Goal: Task Accomplishment & Management: Complete application form

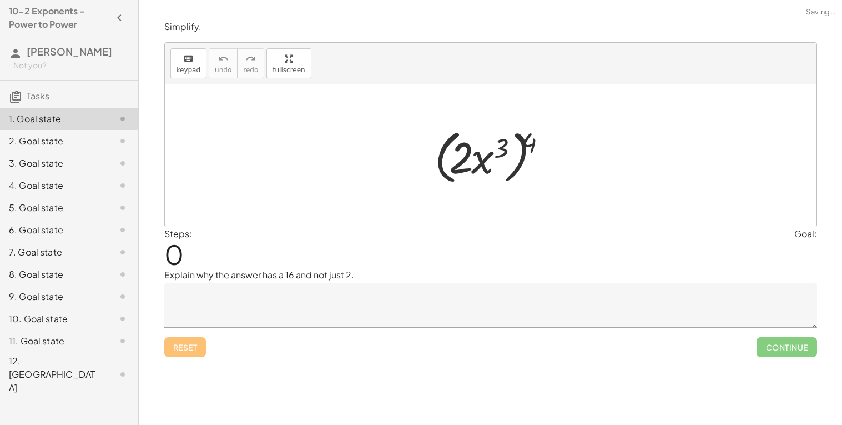
click at [459, 158] on div at bounding box center [494, 156] width 131 height 64
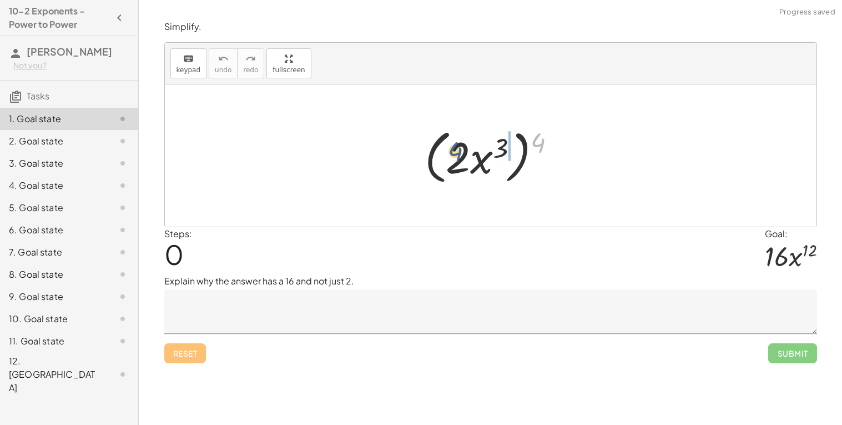
drag, startPoint x: 533, startPoint y: 143, endPoint x: 447, endPoint y: 154, distance: 87.3
click at [447, 154] on div at bounding box center [495, 156] width 152 height 64
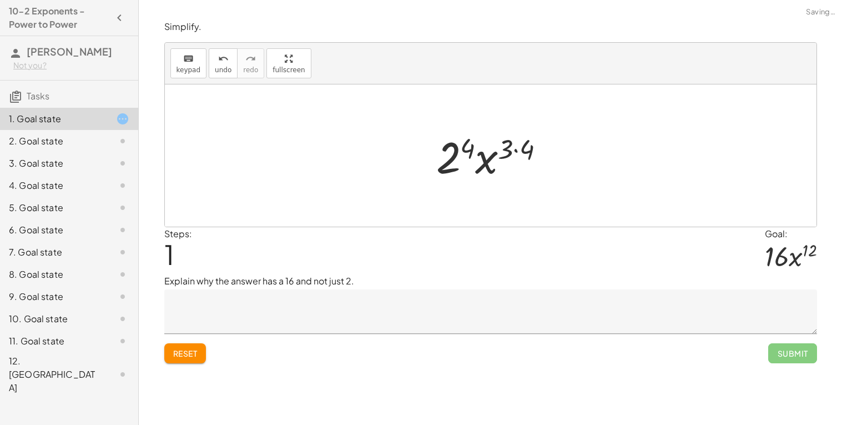
click at [453, 151] on div at bounding box center [495, 155] width 129 height 57
drag, startPoint x: 504, startPoint y: 151, endPoint x: 519, endPoint y: 150, distance: 14.4
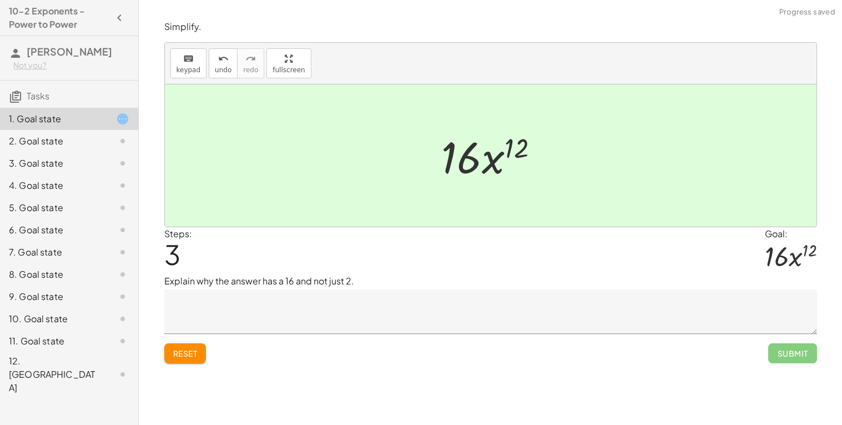
click at [630, 305] on textarea at bounding box center [490, 311] width 653 height 44
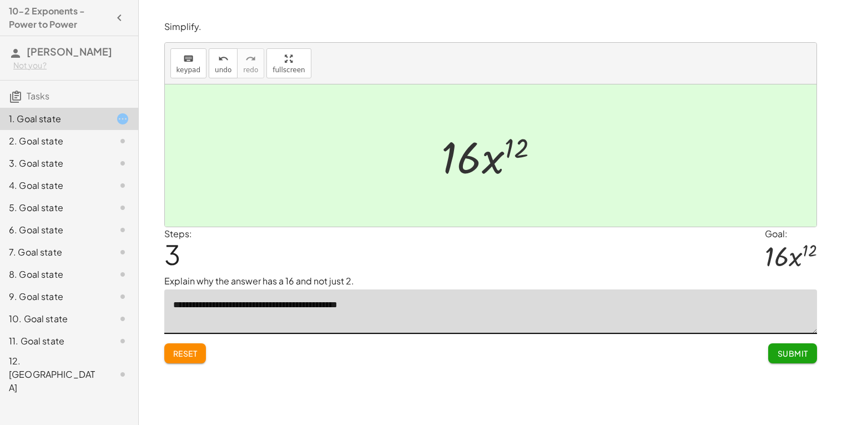
type textarea "**********"
click at [788, 352] on span "Submit" at bounding box center [792, 353] width 31 height 10
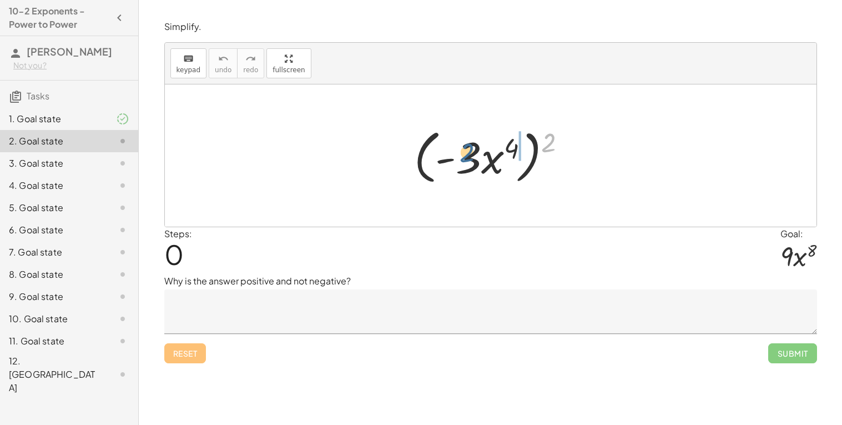
drag, startPoint x: 545, startPoint y: 139, endPoint x: 461, endPoint y: 148, distance: 84.3
click at [461, 148] on div at bounding box center [494, 156] width 172 height 64
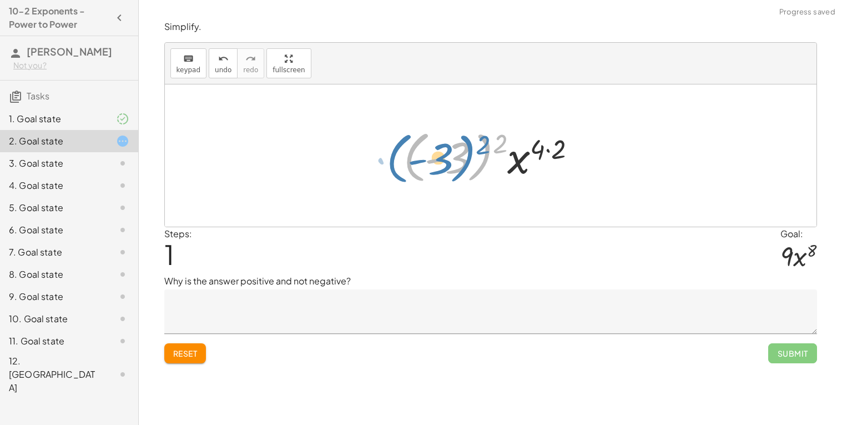
drag, startPoint x: 492, startPoint y: 145, endPoint x: 475, endPoint y: 146, distance: 17.2
click at [475, 146] on div at bounding box center [494, 156] width 193 height 62
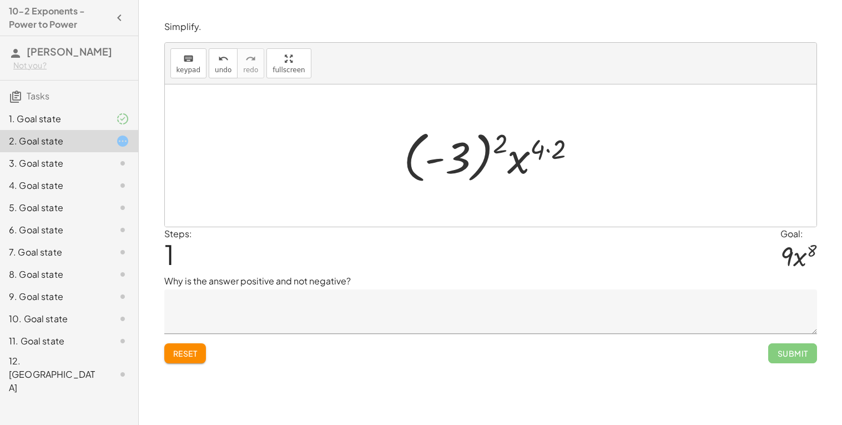
click at [471, 147] on div at bounding box center [494, 156] width 193 height 62
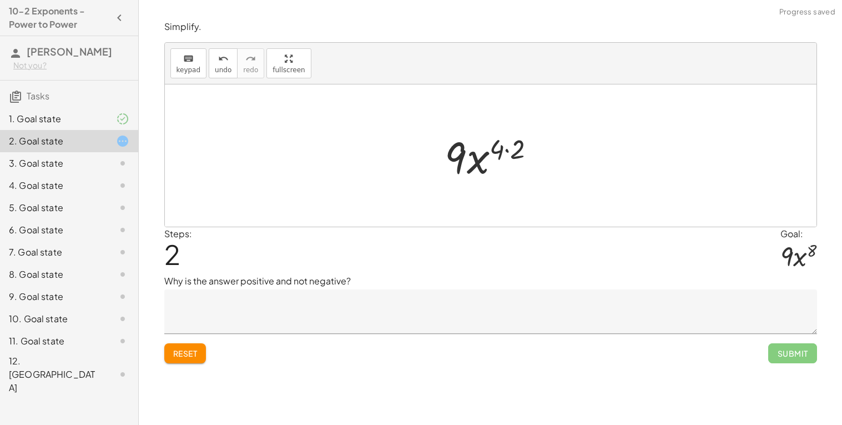
click at [508, 149] on div at bounding box center [495, 155] width 110 height 57
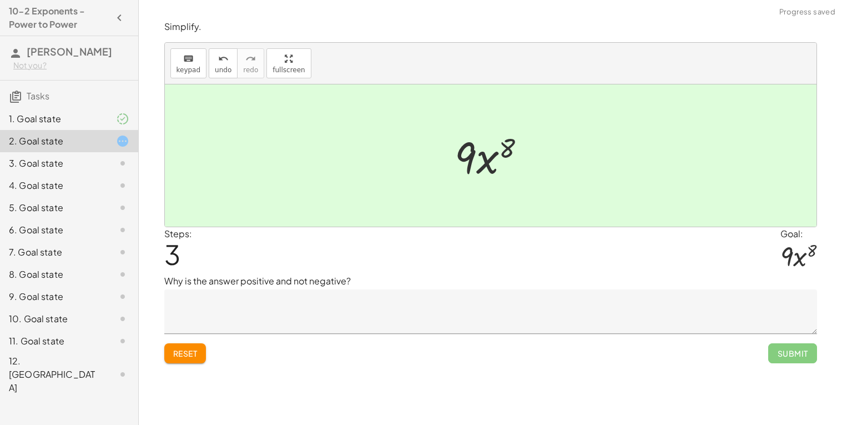
click at [269, 309] on textarea at bounding box center [490, 311] width 653 height 44
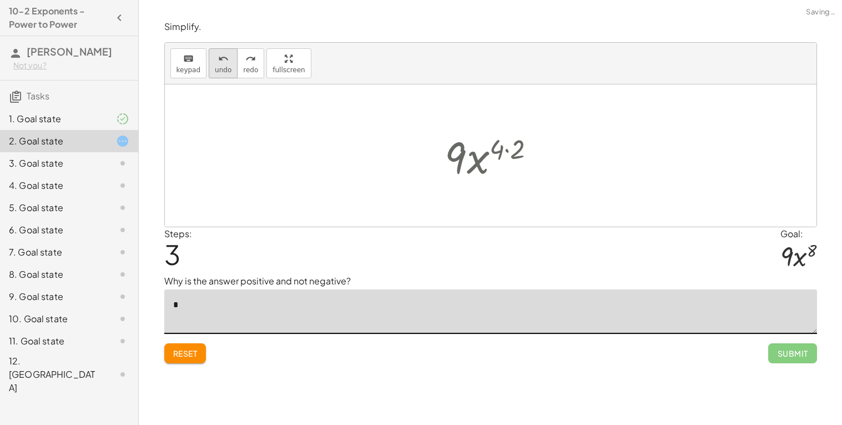
click at [218, 77] on button "undo undo" at bounding box center [223, 63] width 29 height 30
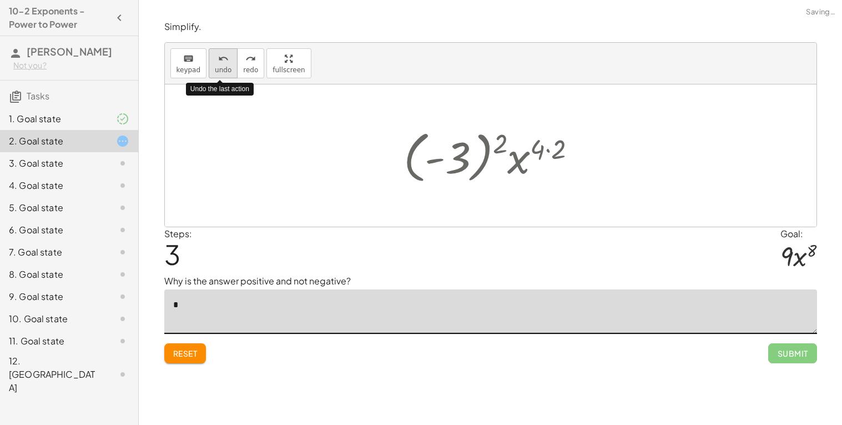
click at [218, 77] on button "undo undo" at bounding box center [223, 63] width 29 height 30
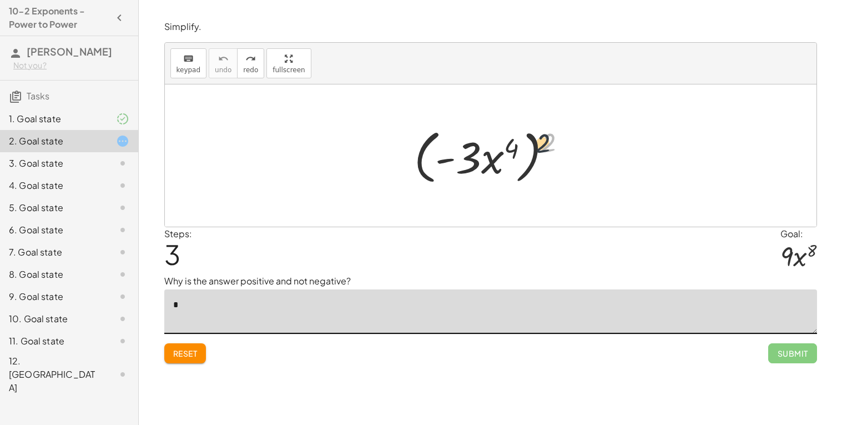
drag, startPoint x: 548, startPoint y: 142, endPoint x: 506, endPoint y: 151, distance: 43.1
click at [506, 151] on div at bounding box center [494, 156] width 172 height 64
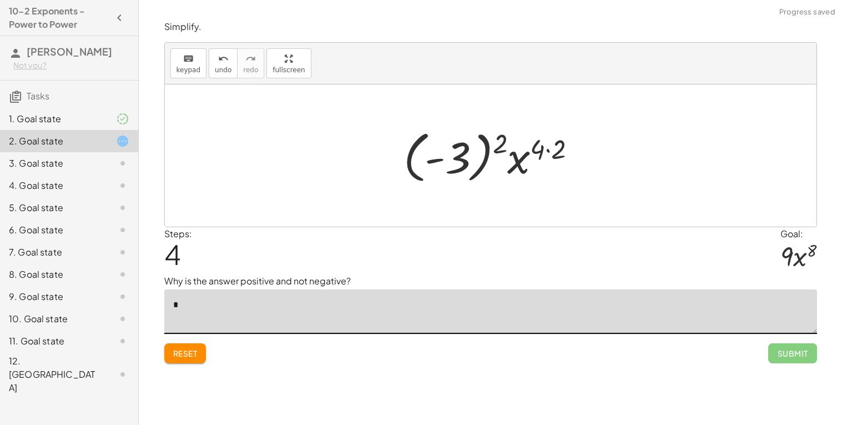
click at [539, 153] on div at bounding box center [494, 156] width 193 height 62
click at [542, 150] on div at bounding box center [494, 156] width 193 height 62
drag, startPoint x: 553, startPoint y: 149, endPoint x: 539, endPoint y: 151, distance: 14.5
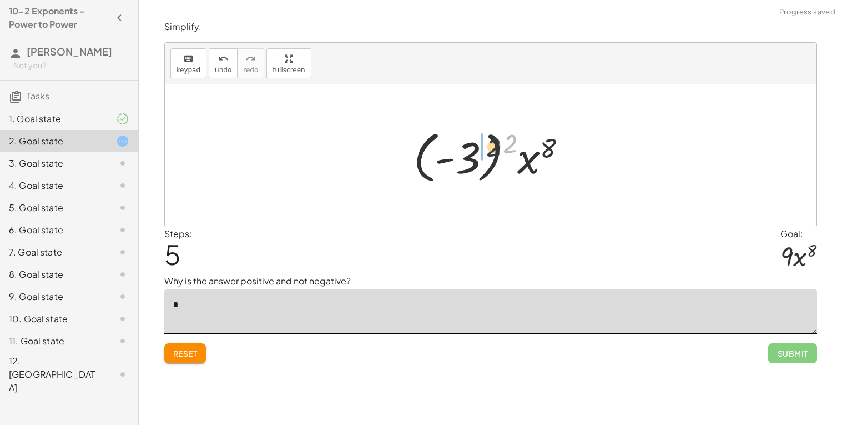
drag, startPoint x: 506, startPoint y: 140, endPoint x: 460, endPoint y: 149, distance: 47.0
click at [460, 149] on div at bounding box center [495, 156] width 174 height 62
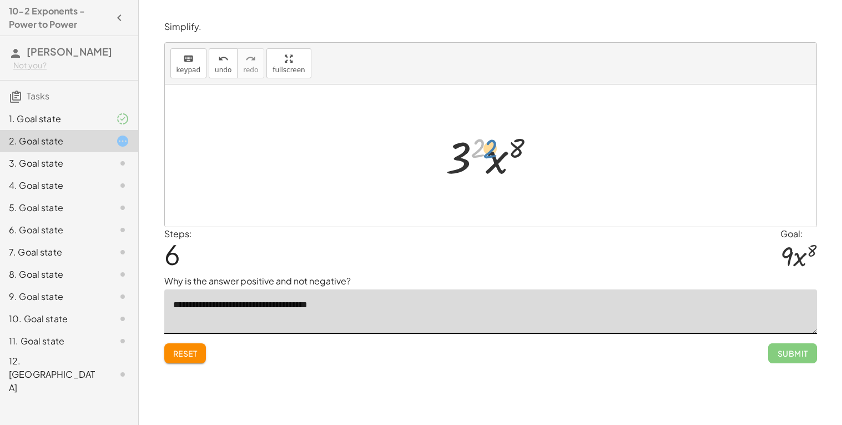
click at [481, 141] on div at bounding box center [494, 155] width 109 height 57
click at [472, 143] on div at bounding box center [494, 155] width 109 height 57
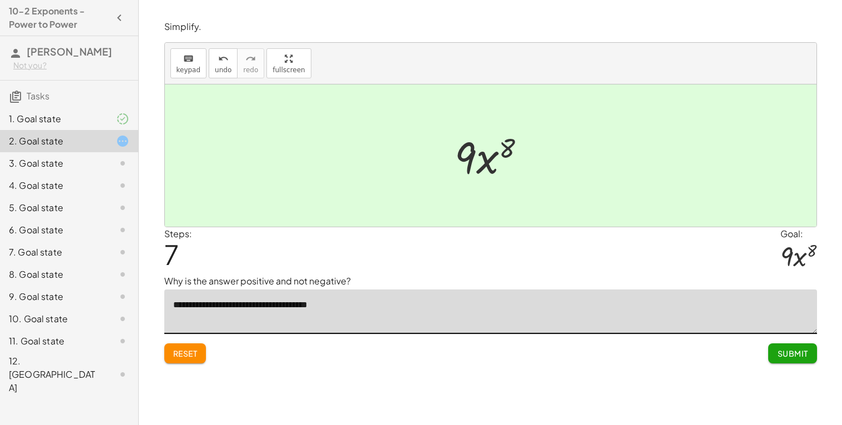
type textarea "**********"
click at [791, 347] on button "Submit" at bounding box center [792, 353] width 48 height 20
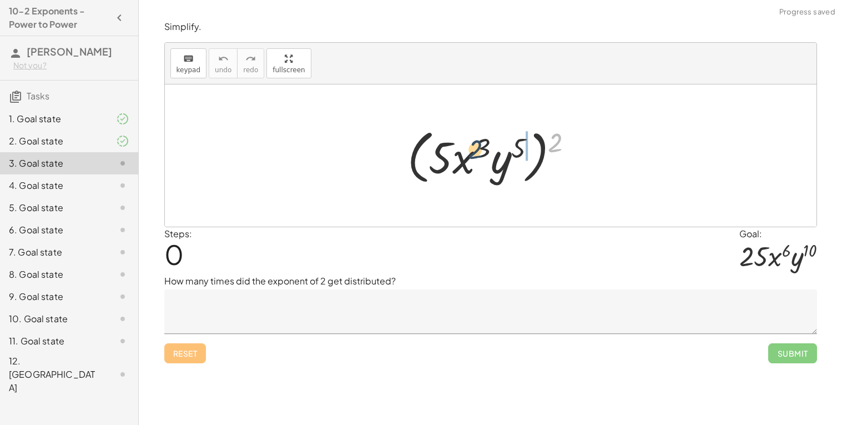
drag, startPoint x: 561, startPoint y: 138, endPoint x: 481, endPoint y: 145, distance: 80.2
click at [481, 145] on div at bounding box center [495, 156] width 186 height 64
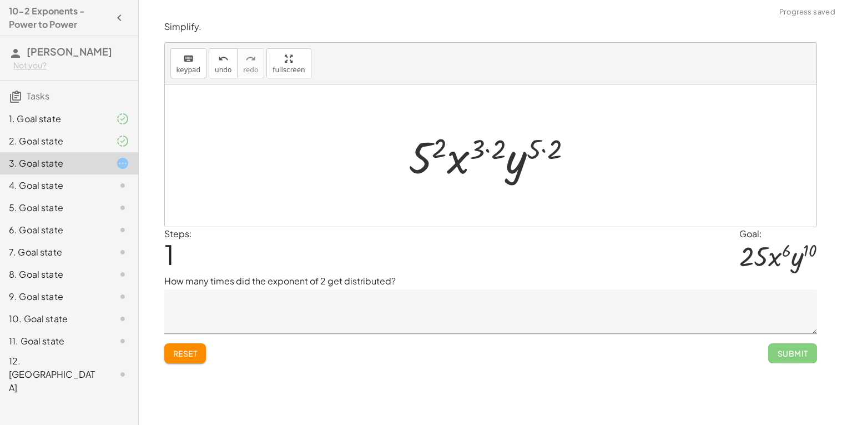
click at [487, 151] on div at bounding box center [495, 155] width 184 height 57
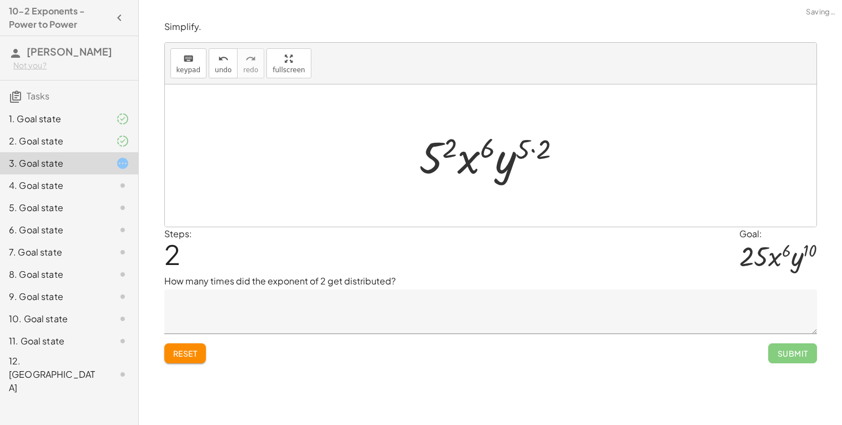
click at [450, 145] on div at bounding box center [494, 155] width 163 height 57
click at [526, 144] on div at bounding box center [494, 155] width 173 height 57
click at [531, 144] on div at bounding box center [494, 155] width 173 height 57
click at [552, 150] on div at bounding box center [494, 155] width 173 height 57
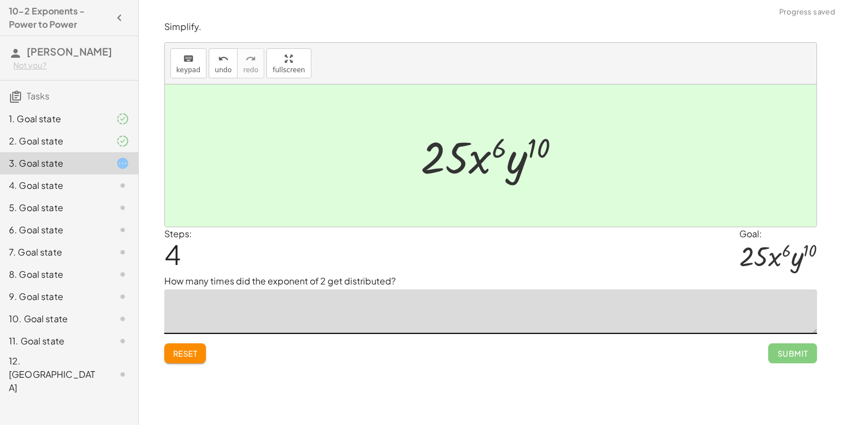
click at [516, 324] on textarea at bounding box center [490, 311] width 653 height 44
click at [210, 56] on button "undo undo" at bounding box center [223, 63] width 29 height 30
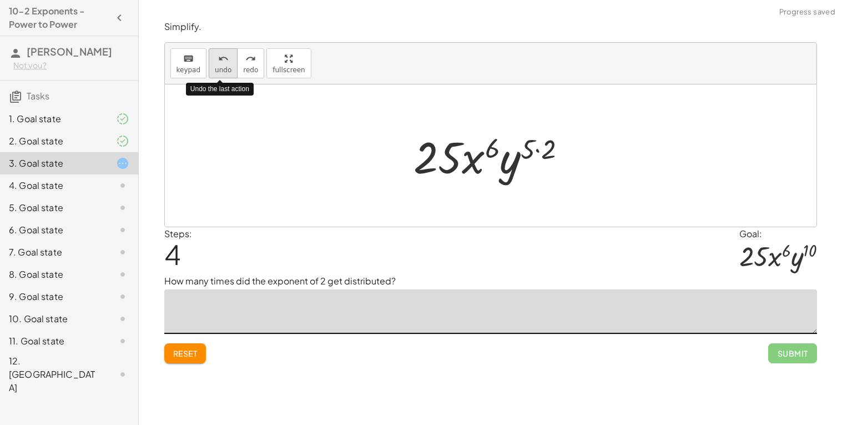
click at [210, 56] on button "undo undo" at bounding box center [223, 63] width 29 height 30
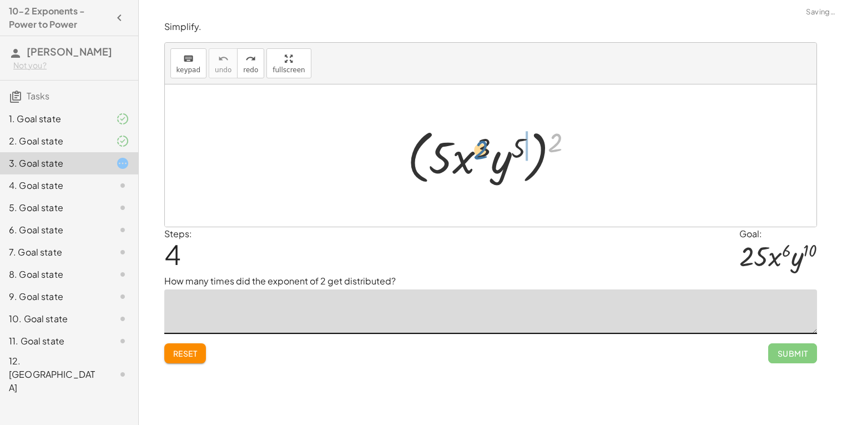
drag, startPoint x: 557, startPoint y: 146, endPoint x: 469, endPoint y: 153, distance: 88.0
click at [469, 153] on div at bounding box center [495, 156] width 186 height 64
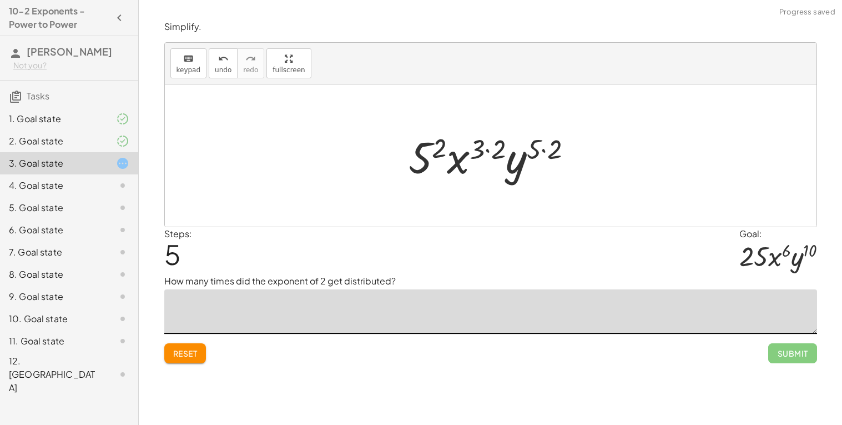
click at [398, 301] on textarea at bounding box center [490, 311] width 653 height 44
click at [433, 153] on div at bounding box center [495, 155] width 184 height 57
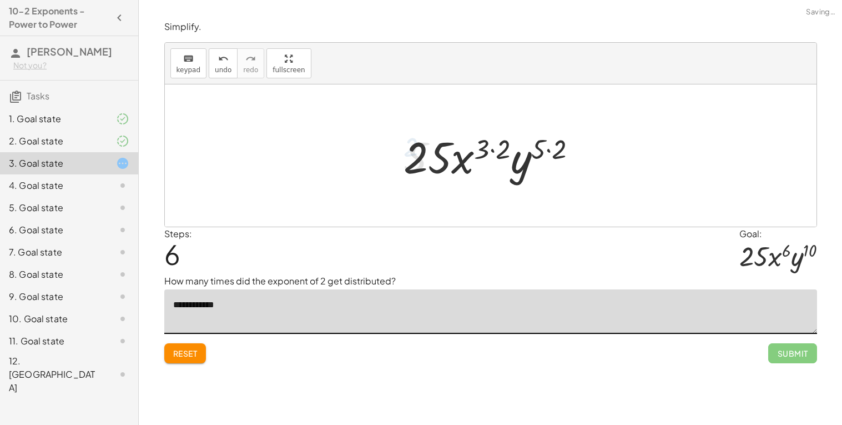
click at [458, 159] on div at bounding box center [495, 155] width 194 height 57
click at [482, 144] on div at bounding box center [495, 155] width 194 height 57
click at [501, 150] on div at bounding box center [495, 155] width 194 height 57
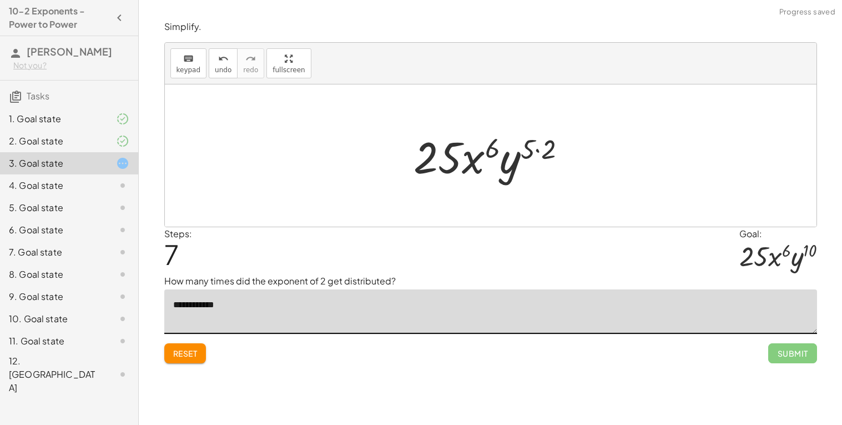
click at [545, 150] on div at bounding box center [494, 155] width 173 height 57
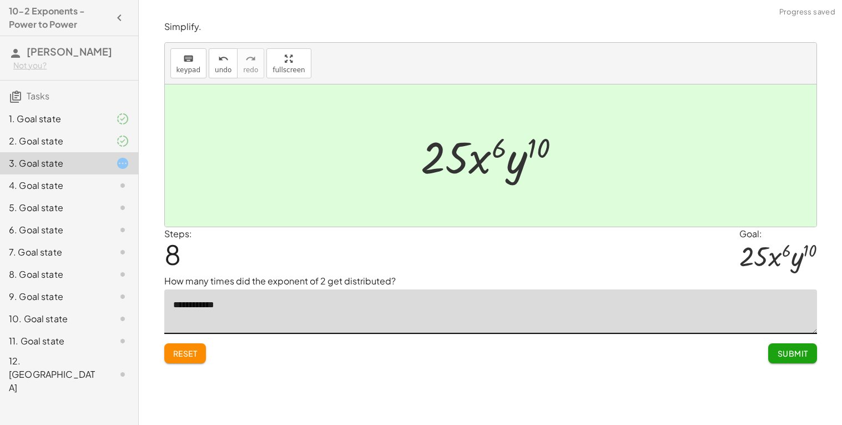
click at [353, 307] on textarea "**********" at bounding box center [490, 311] width 653 height 44
type textarea "**********"
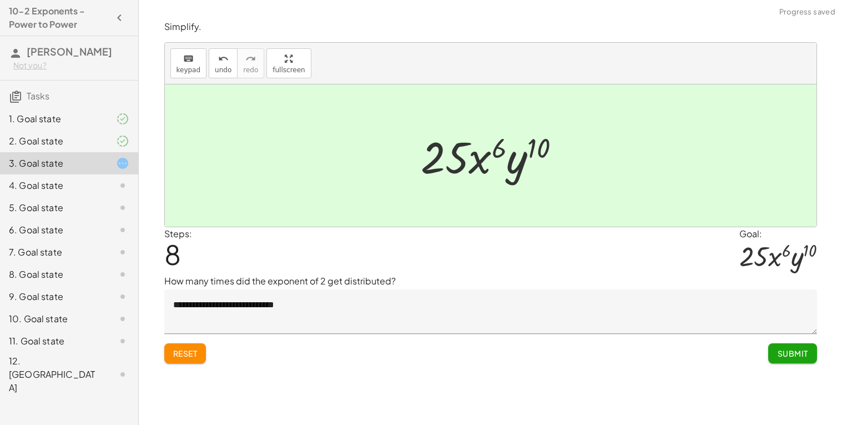
click at [0, 0] on div "**********" at bounding box center [0, 0] width 0 height 0
click at [791, 358] on span "Submit" at bounding box center [792, 353] width 31 height 10
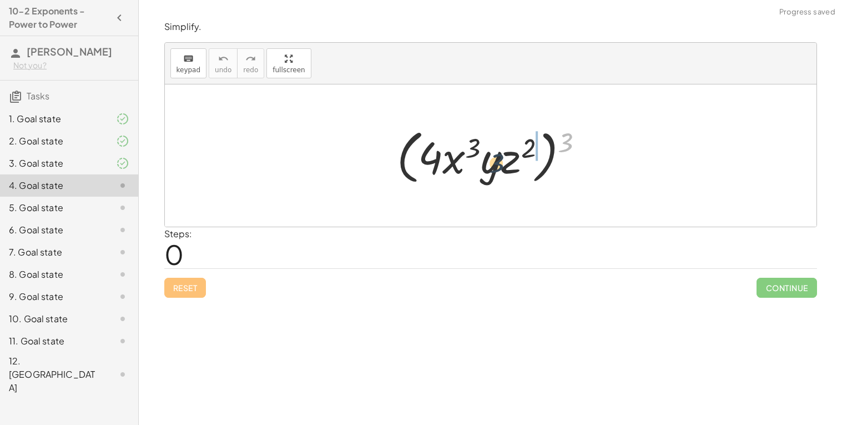
drag, startPoint x: 563, startPoint y: 147, endPoint x: 493, endPoint y: 168, distance: 73.0
click at [493, 168] on div at bounding box center [494, 156] width 207 height 64
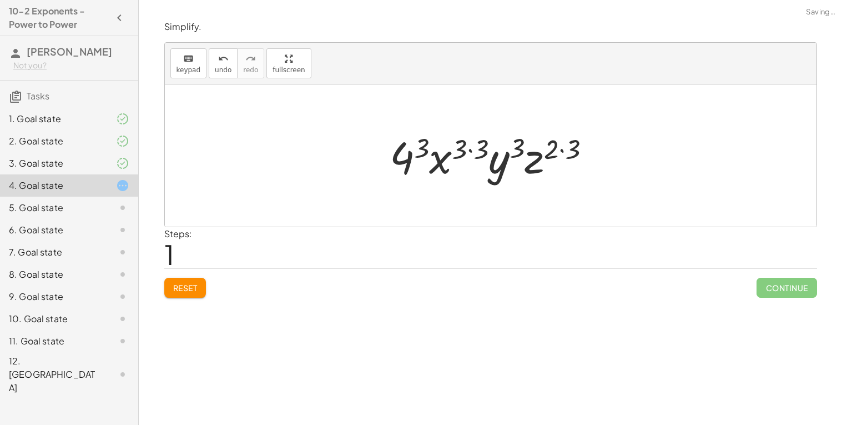
click at [420, 143] on div at bounding box center [494, 155] width 221 height 57
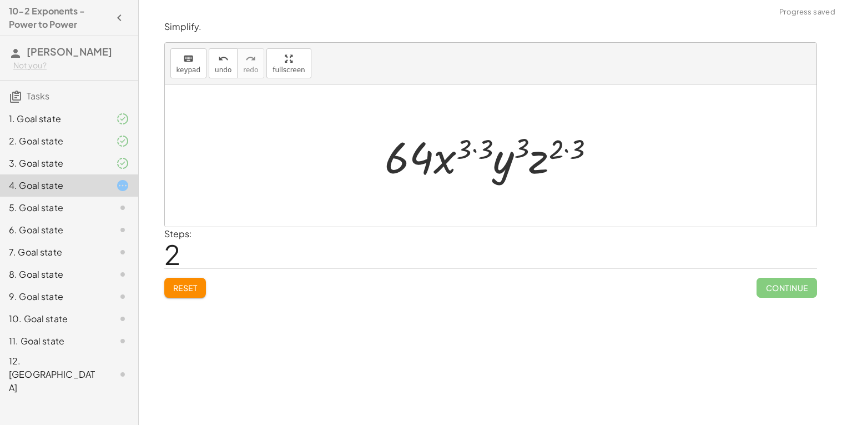
click at [466, 145] on div at bounding box center [494, 155] width 231 height 57
click at [477, 148] on div at bounding box center [494, 155] width 231 height 57
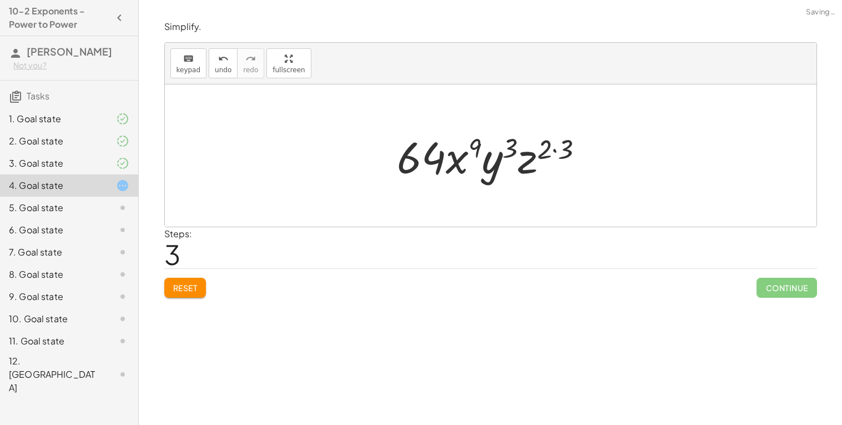
click at [512, 145] on div at bounding box center [494, 155] width 207 height 57
click at [558, 145] on div at bounding box center [494, 155] width 207 height 57
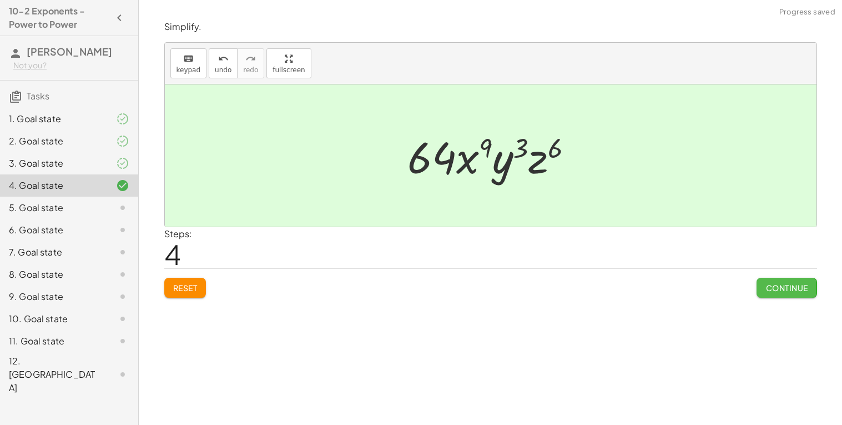
click at [785, 280] on button "Continue" at bounding box center [786, 287] width 60 height 20
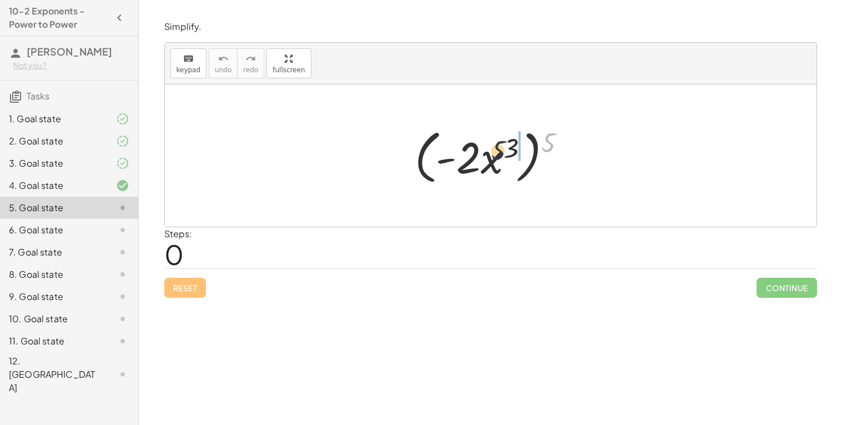
drag, startPoint x: 549, startPoint y: 134, endPoint x: 498, endPoint y: 142, distance: 51.7
click at [498, 142] on div at bounding box center [494, 156] width 171 height 64
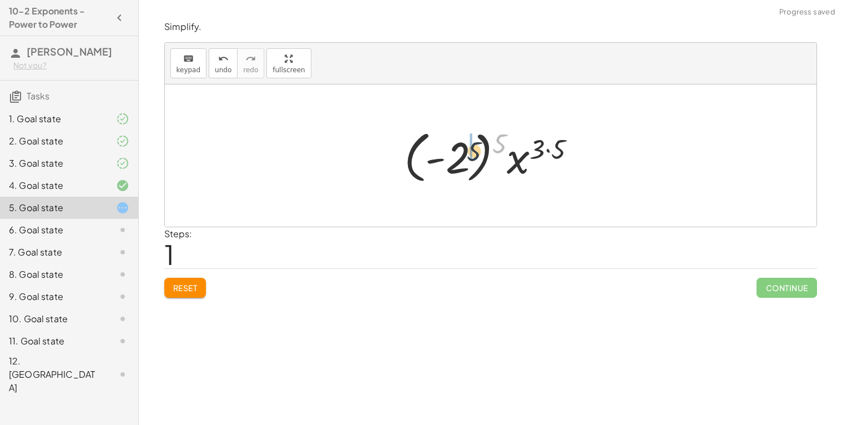
drag, startPoint x: 499, startPoint y: 137, endPoint x: 471, endPoint y: 145, distance: 29.5
click at [471, 145] on div at bounding box center [494, 156] width 192 height 62
click at [458, 150] on div at bounding box center [495, 155] width 148 height 57
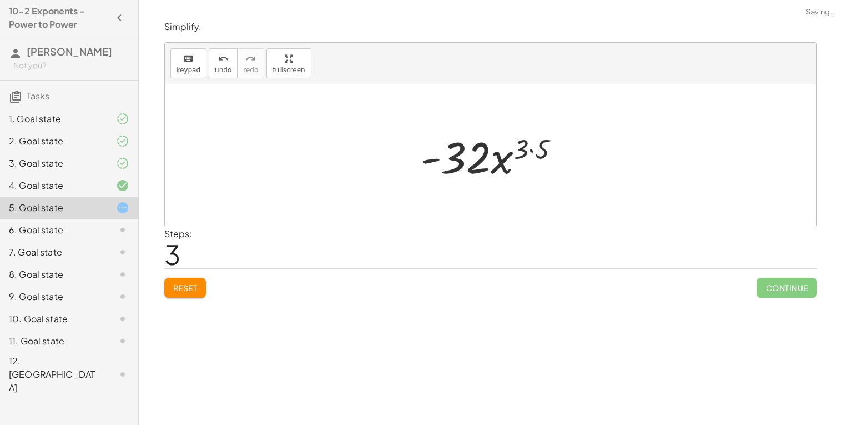
click at [528, 142] on div at bounding box center [494, 155] width 159 height 57
click at [526, 143] on div at bounding box center [494, 155] width 159 height 57
click at [553, 148] on div at bounding box center [494, 155] width 159 height 57
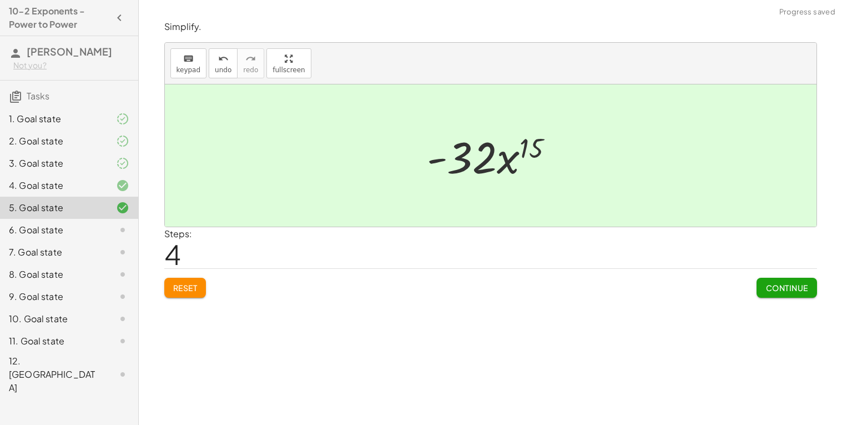
click at [780, 287] on span "Continue" at bounding box center [786, 287] width 42 height 10
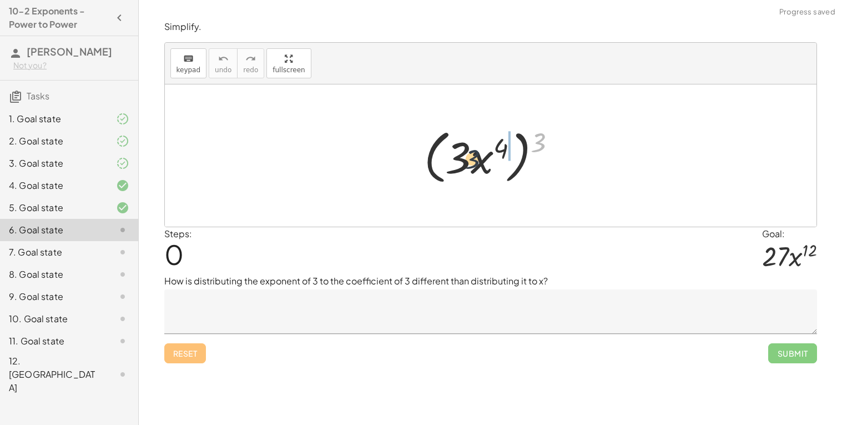
drag, startPoint x: 541, startPoint y: 147, endPoint x: 457, endPoint y: 160, distance: 84.3
click at [457, 160] on div at bounding box center [494, 156] width 153 height 64
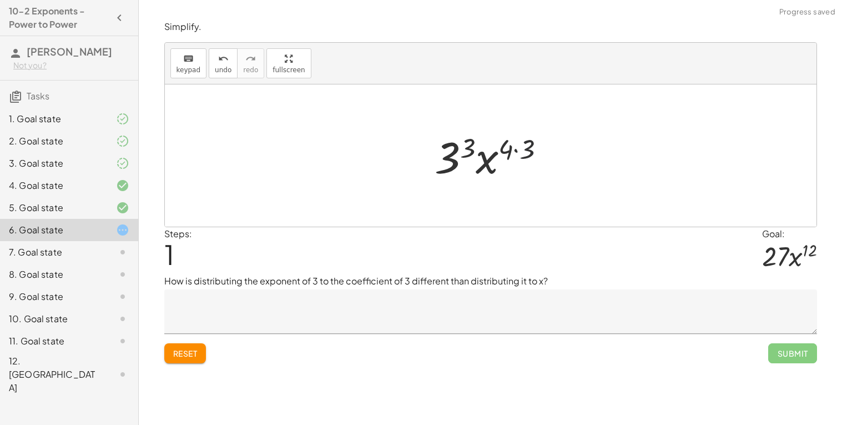
click at [521, 144] on div at bounding box center [495, 155] width 130 height 57
click at [473, 146] on div at bounding box center [495, 155] width 118 height 57
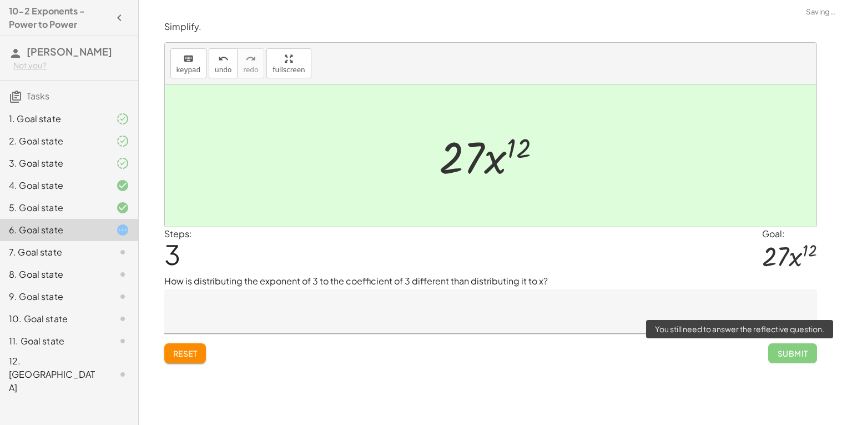
click at [806, 354] on span "Submit" at bounding box center [792, 353] width 48 height 20
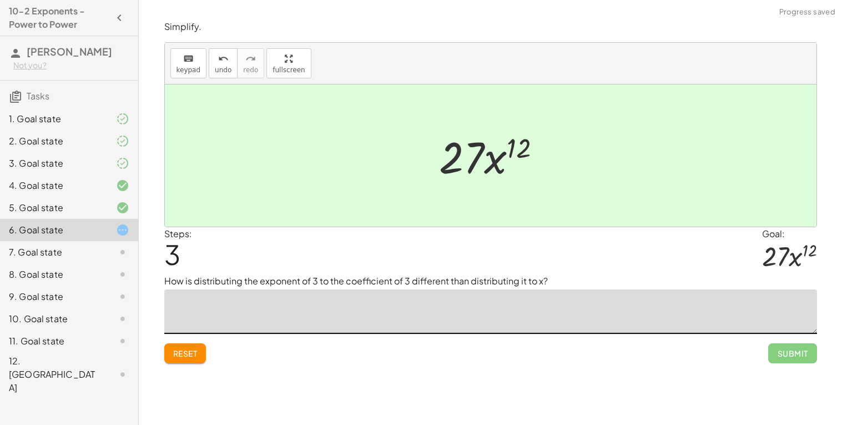
click at [526, 306] on textarea at bounding box center [490, 311] width 653 height 44
type textarea "*"
click at [263, 304] on textarea "**********" at bounding box center [490, 311] width 653 height 44
click at [350, 308] on textarea "**********" at bounding box center [490, 311] width 653 height 44
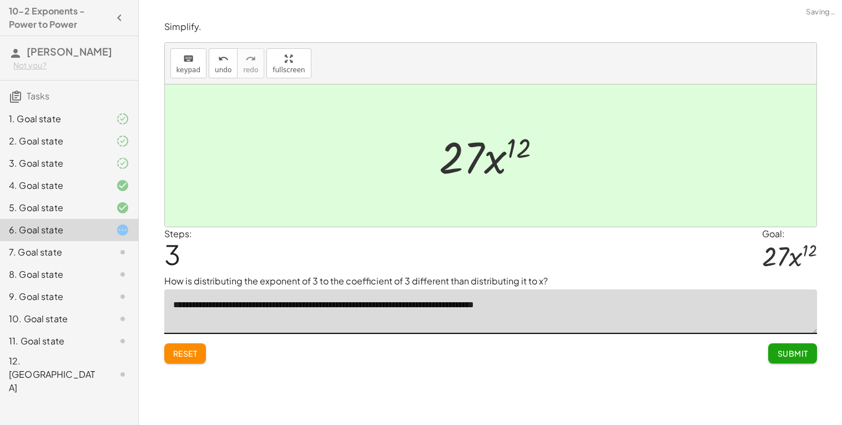
click at [473, 306] on textarea "**********" at bounding box center [490, 311] width 653 height 44
type textarea "**********"
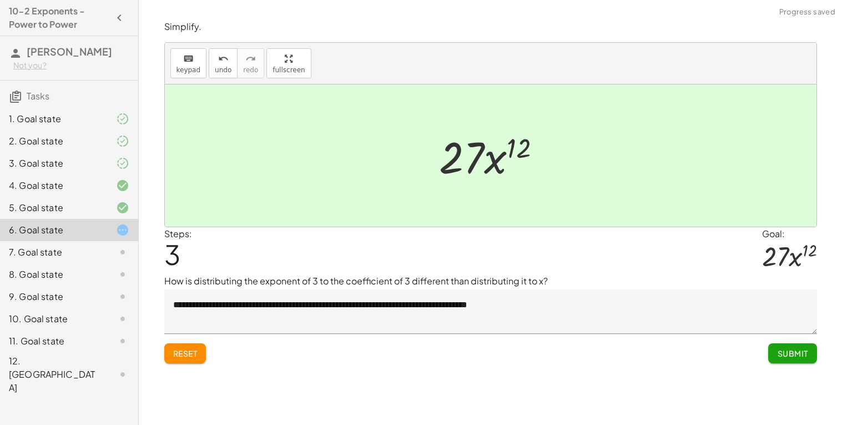
click at [783, 362] on button "Submit" at bounding box center [792, 353] width 48 height 20
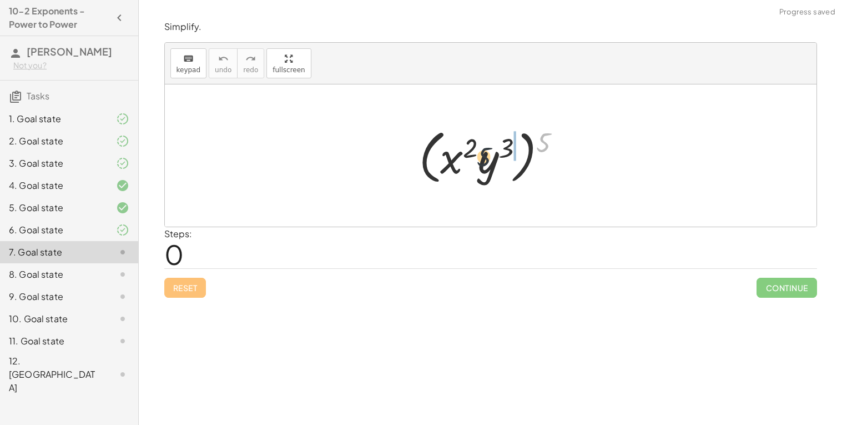
drag, startPoint x: 545, startPoint y: 133, endPoint x: 482, endPoint y: 149, distance: 65.4
click at [482, 149] on div at bounding box center [494, 156] width 162 height 64
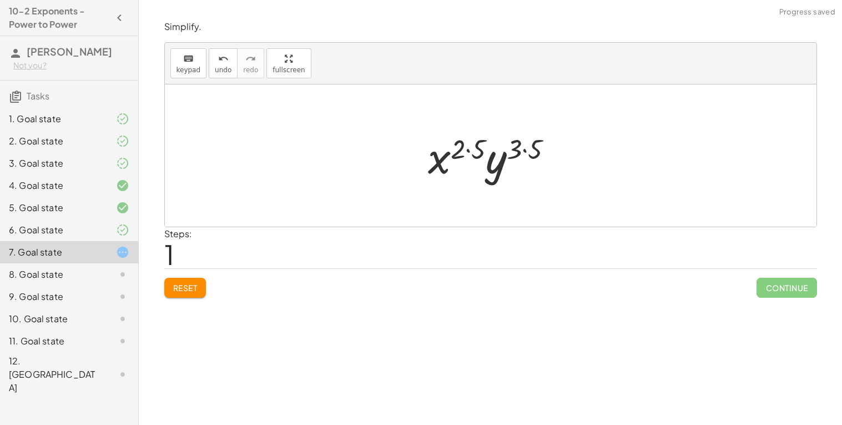
click at [468, 148] on div at bounding box center [494, 155] width 145 height 57
click at [515, 147] on div at bounding box center [494, 155] width 133 height 57
click at [521, 150] on div at bounding box center [494, 155] width 133 height 57
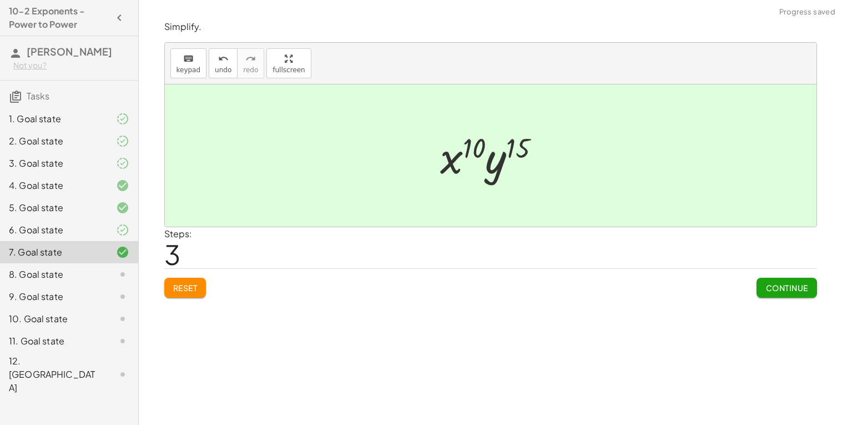
click at [797, 285] on span "Continue" at bounding box center [786, 287] width 42 height 10
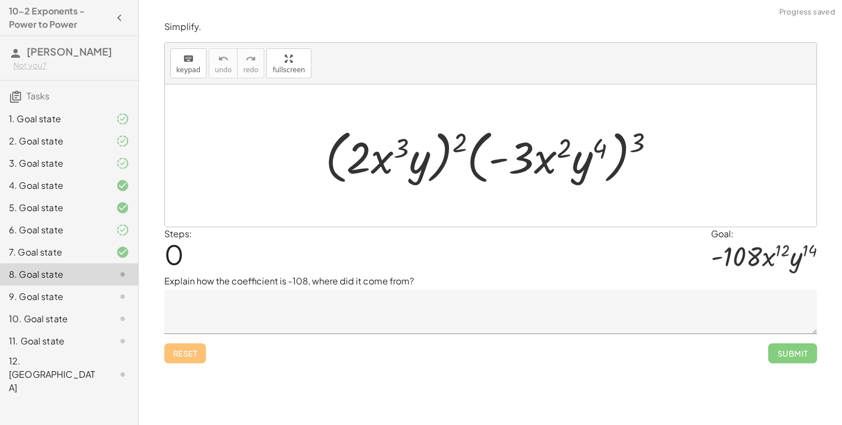
click at [465, 144] on div at bounding box center [495, 156] width 350 height 64
click at [457, 143] on div at bounding box center [495, 156] width 350 height 64
drag, startPoint x: 457, startPoint y: 143, endPoint x: 395, endPoint y: 160, distance: 64.0
click at [395, 160] on div at bounding box center [495, 156] width 350 height 64
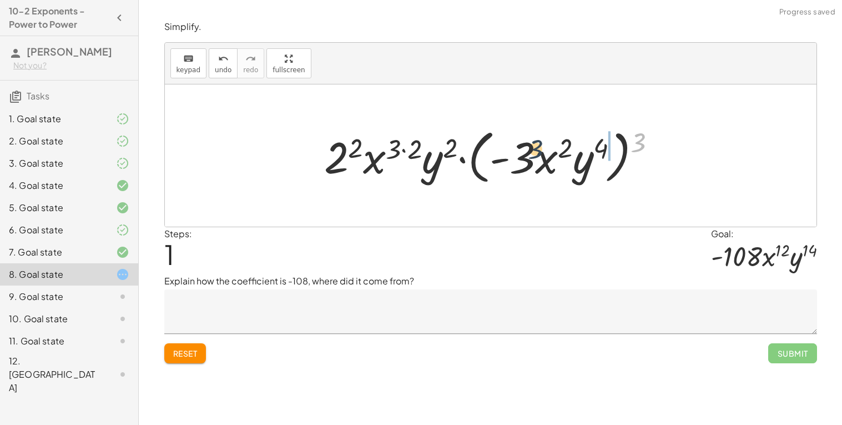
drag, startPoint x: 633, startPoint y: 147, endPoint x: 529, endPoint y: 154, distance: 104.0
click at [529, 154] on div at bounding box center [495, 156] width 352 height 64
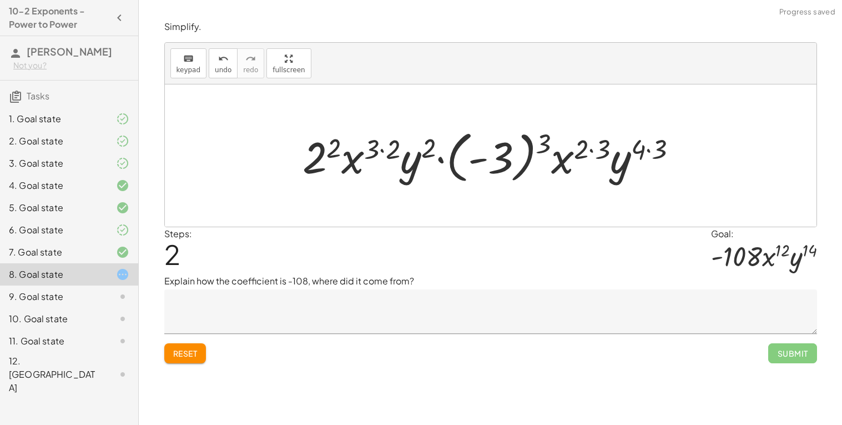
click at [331, 149] on div at bounding box center [494, 156] width 395 height 62
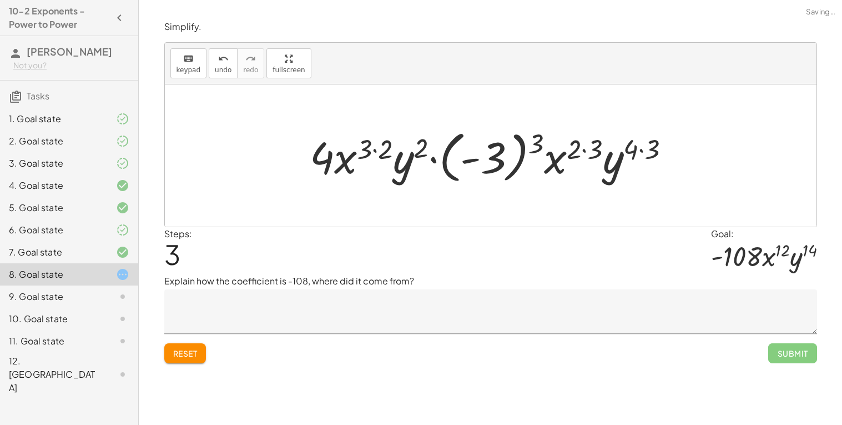
click at [370, 146] on div at bounding box center [494, 156] width 381 height 62
click at [376, 148] on div at bounding box center [494, 156] width 381 height 62
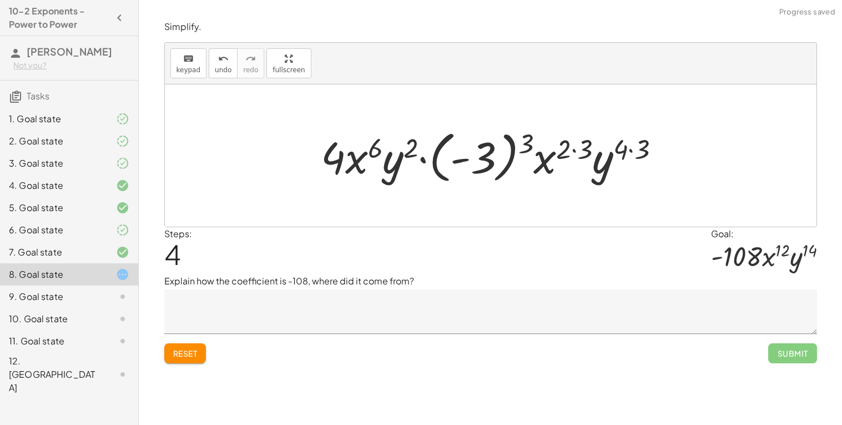
click at [424, 159] on div at bounding box center [495, 156] width 360 height 62
click at [466, 157] on div at bounding box center [495, 156] width 360 height 62
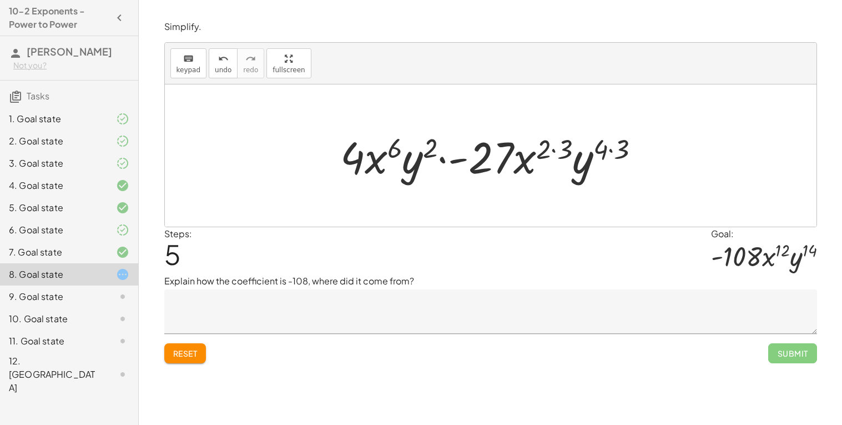
click at [536, 149] on div at bounding box center [495, 155] width 320 height 57
click at [546, 148] on div at bounding box center [495, 155] width 320 height 57
click at [554, 149] on div at bounding box center [495, 155] width 320 height 57
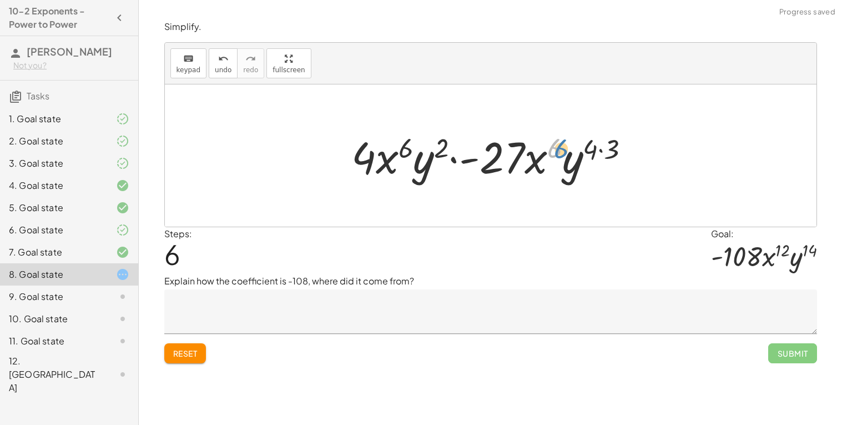
click at [552, 150] on div at bounding box center [495, 155] width 299 height 57
click at [521, 159] on div at bounding box center [495, 155] width 299 height 57
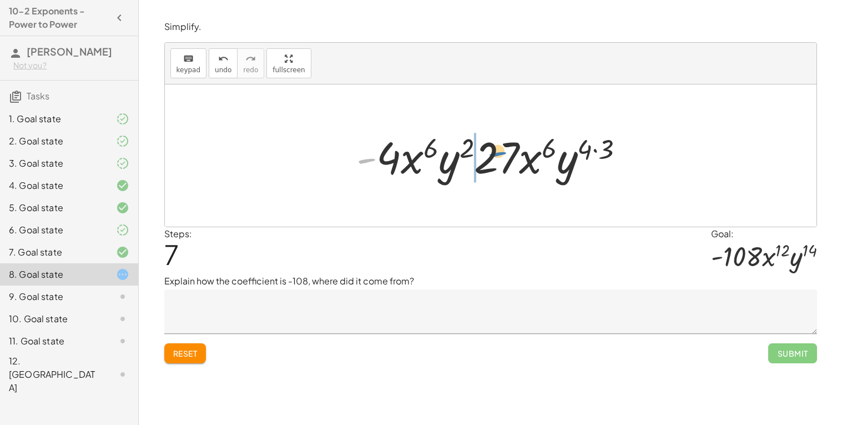
drag, startPoint x: 371, startPoint y: 160, endPoint x: 493, endPoint y: 158, distance: 122.1
click at [493, 158] on div at bounding box center [495, 155] width 288 height 57
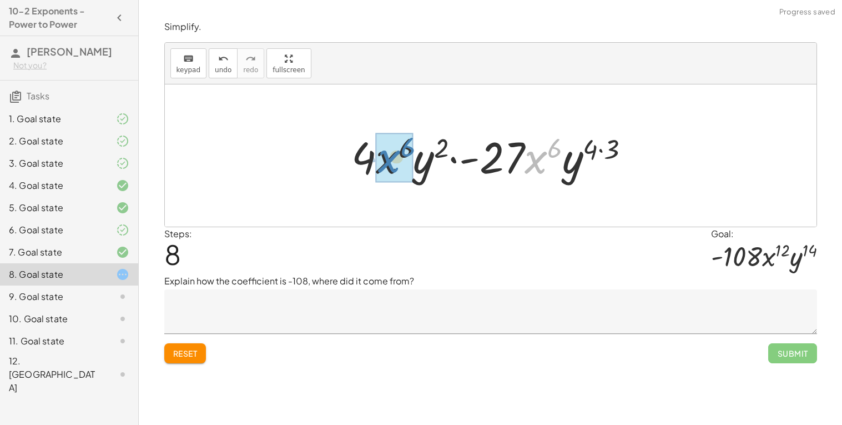
drag, startPoint x: 539, startPoint y: 159, endPoint x: 392, endPoint y: 158, distance: 147.1
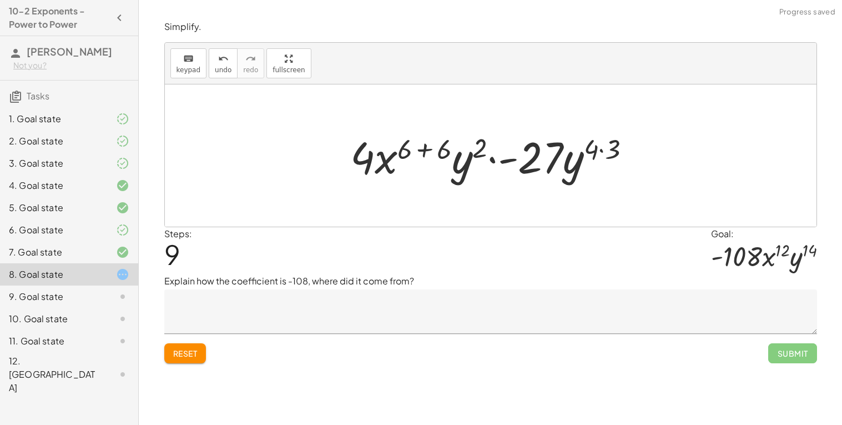
click at [429, 150] on div at bounding box center [495, 155] width 300 height 57
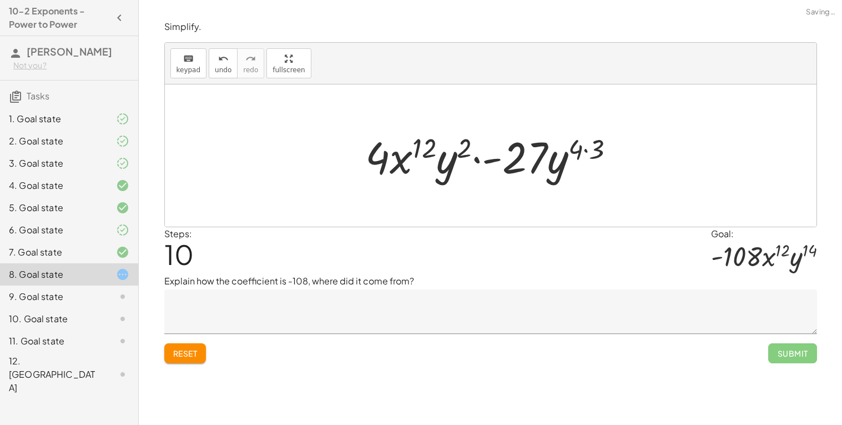
click at [590, 151] on div at bounding box center [495, 155] width 270 height 57
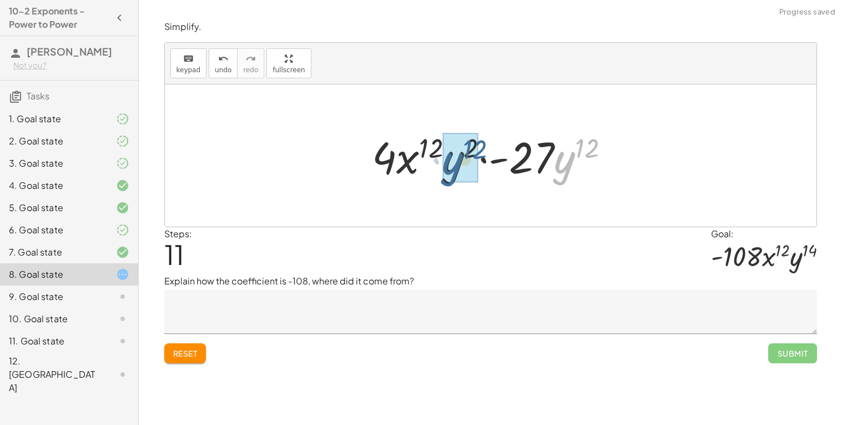
drag, startPoint x: 564, startPoint y: 168, endPoint x: 450, endPoint y: 169, distance: 114.3
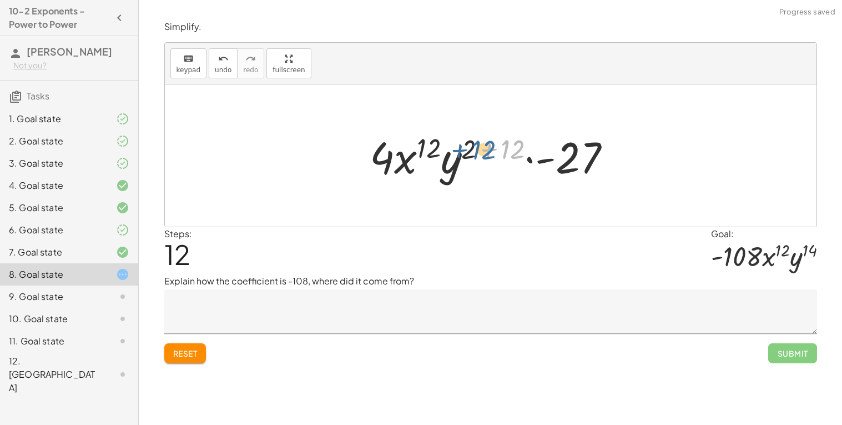
drag, startPoint x: 509, startPoint y: 142, endPoint x: 480, endPoint y: 143, distance: 30.0
click at [480, 143] on div at bounding box center [494, 155] width 261 height 57
drag, startPoint x: 511, startPoint y: 147, endPoint x: 468, endPoint y: 147, distance: 42.7
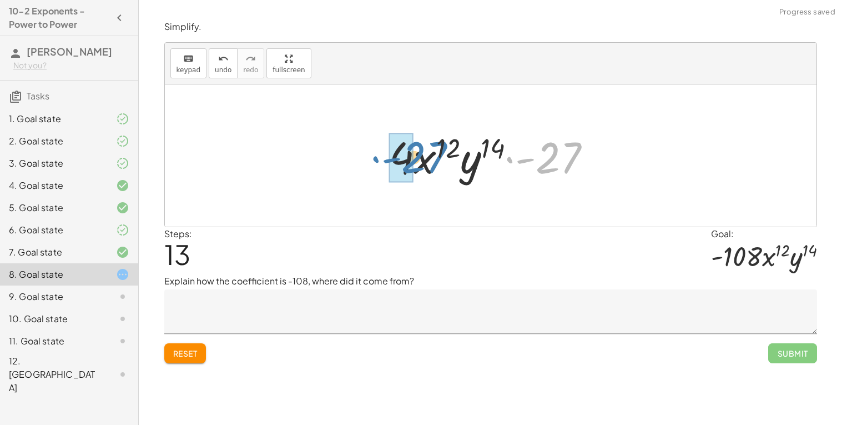
drag, startPoint x: 558, startPoint y: 164, endPoint x: 424, endPoint y: 164, distance: 134.3
click at [424, 164] on div at bounding box center [494, 155] width 222 height 57
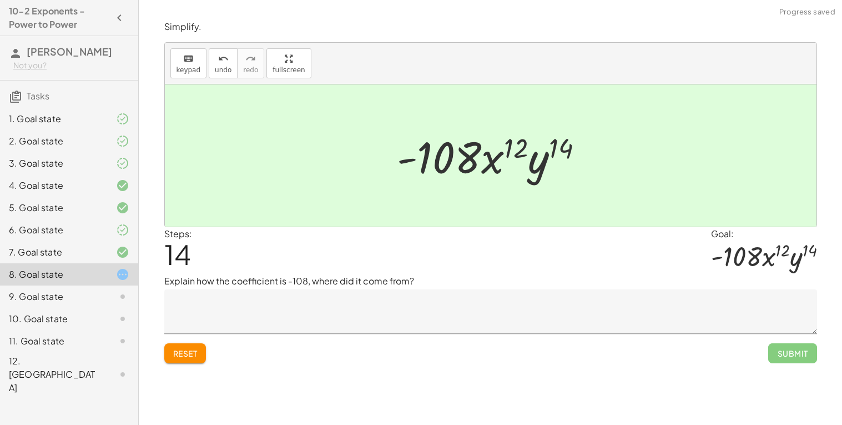
click at [739, 314] on textarea at bounding box center [490, 311] width 653 height 44
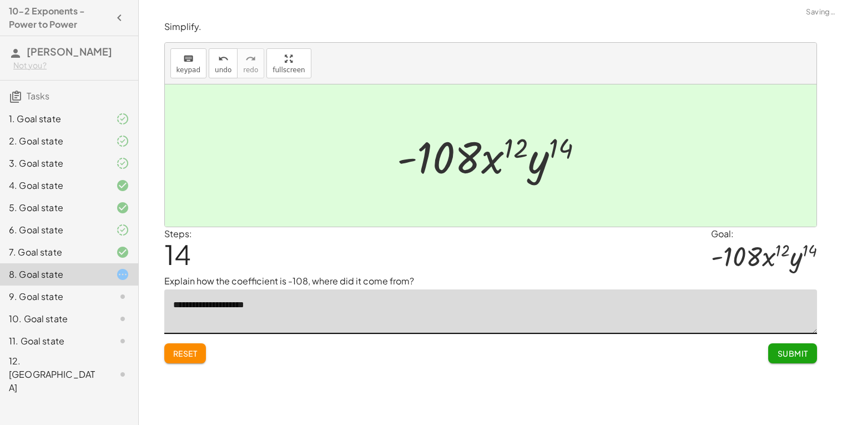
type textarea "**********"
click at [800, 345] on button "Submit" at bounding box center [792, 353] width 48 height 20
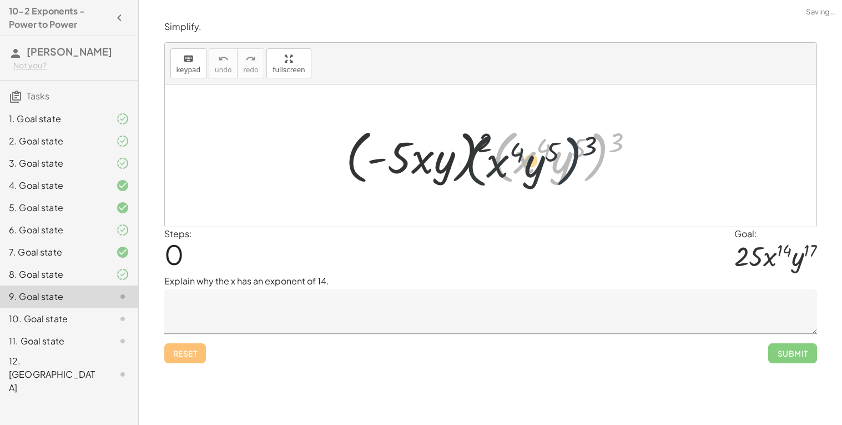
drag, startPoint x: 605, startPoint y: 144, endPoint x: 577, endPoint y: 148, distance: 28.0
click at [577, 148] on div at bounding box center [494, 156] width 309 height 64
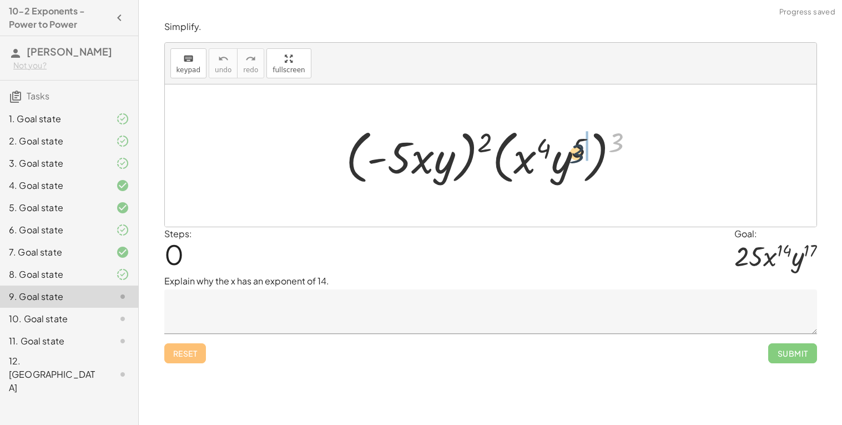
drag, startPoint x: 613, startPoint y: 143, endPoint x: 569, endPoint y: 155, distance: 45.4
click at [569, 155] on div at bounding box center [494, 156] width 309 height 64
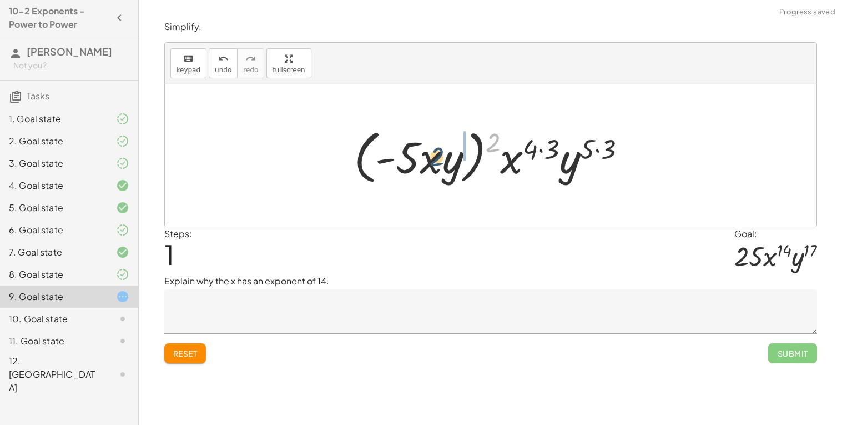
drag, startPoint x: 497, startPoint y: 137, endPoint x: 442, endPoint y: 153, distance: 57.8
click at [442, 153] on div at bounding box center [495, 156] width 292 height 64
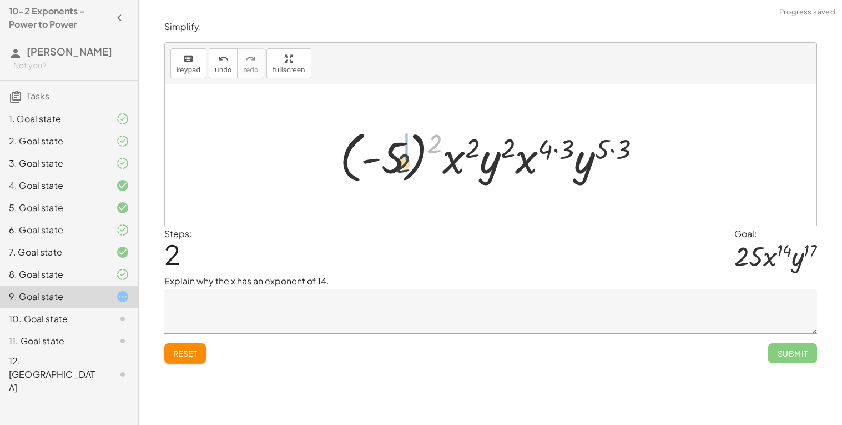
drag, startPoint x: 436, startPoint y: 135, endPoint x: 398, endPoint y: 155, distance: 43.0
click at [398, 155] on div at bounding box center [495, 156] width 322 height 62
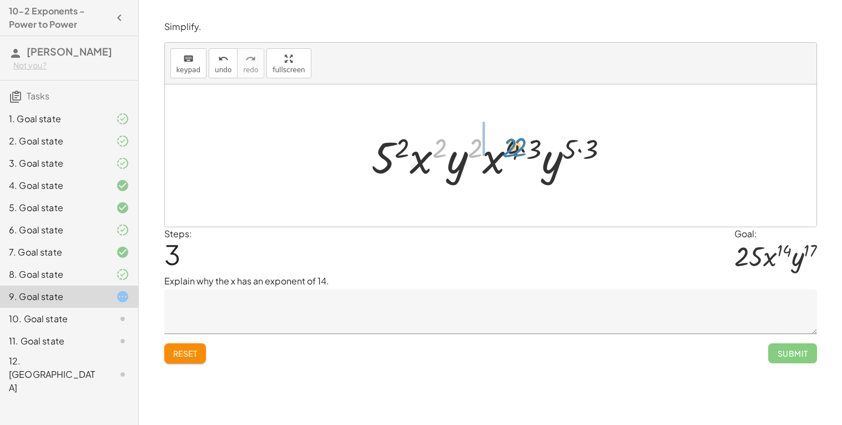
drag, startPoint x: 442, startPoint y: 145, endPoint x: 512, endPoint y: 146, distance: 70.5
click at [512, 146] on div at bounding box center [495, 155] width 258 height 57
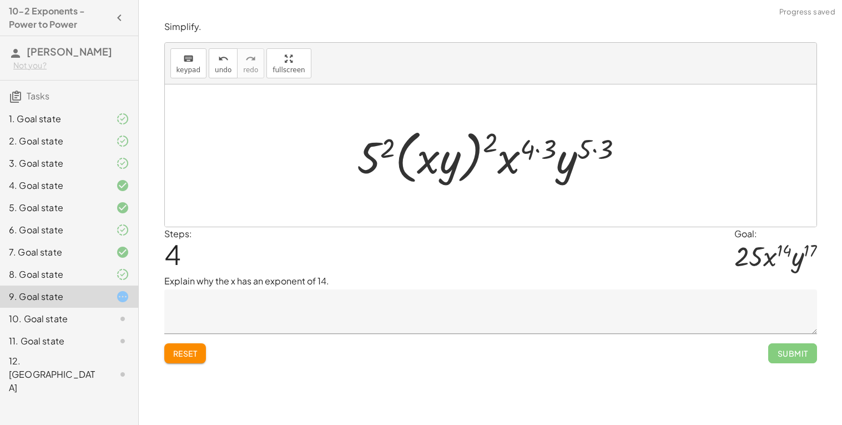
click at [443, 166] on div at bounding box center [494, 156] width 287 height 64
click at [432, 158] on div at bounding box center [494, 156] width 287 height 64
click at [224, 70] on span "undo" at bounding box center [223, 70] width 17 height 8
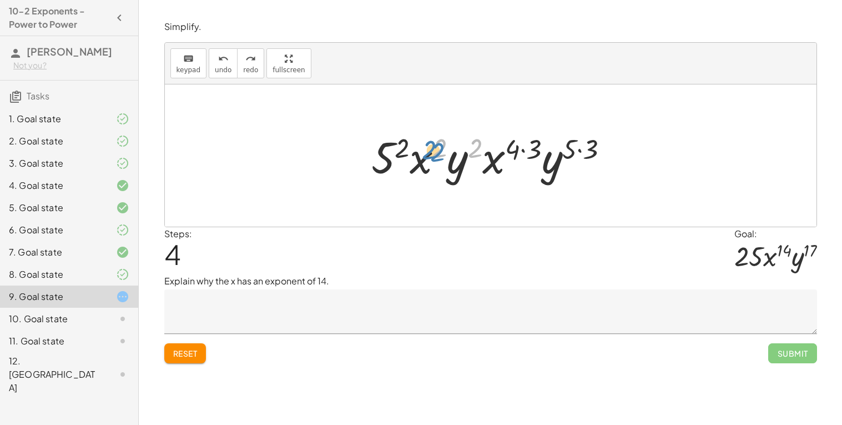
drag, startPoint x: 441, startPoint y: 157, endPoint x: 430, endPoint y: 158, distance: 10.7
click at [430, 158] on div at bounding box center [495, 155] width 258 height 57
click at [527, 148] on div at bounding box center [495, 155] width 258 height 57
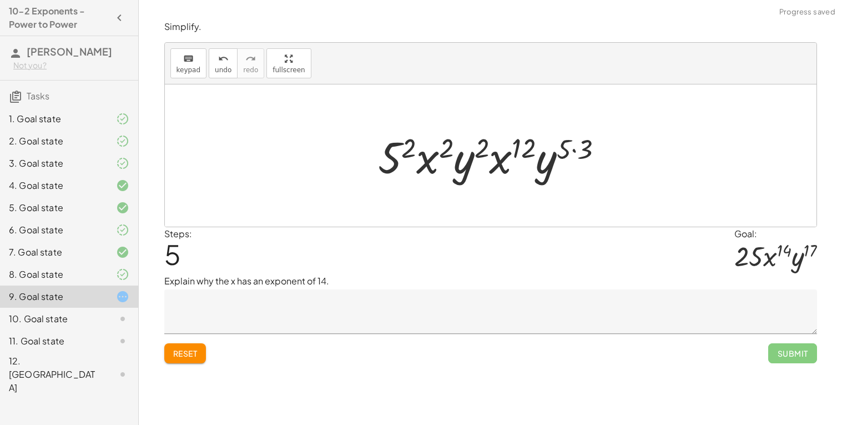
click at [569, 152] on div at bounding box center [494, 155] width 245 height 57
click at [578, 148] on div at bounding box center [494, 155] width 245 height 57
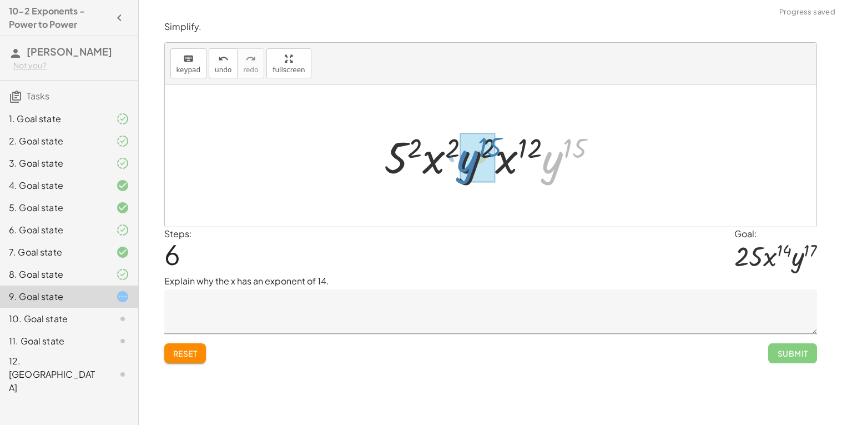
drag, startPoint x: 559, startPoint y: 160, endPoint x: 475, endPoint y: 159, distance: 84.9
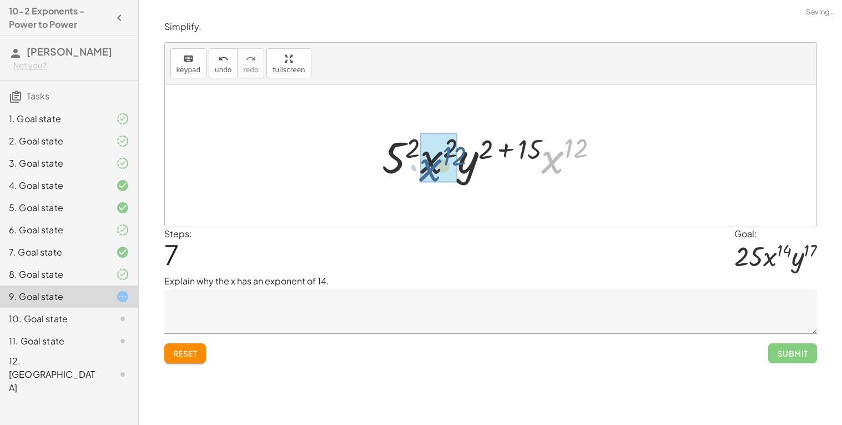
drag, startPoint x: 549, startPoint y: 160, endPoint x: 427, endPoint y: 168, distance: 122.3
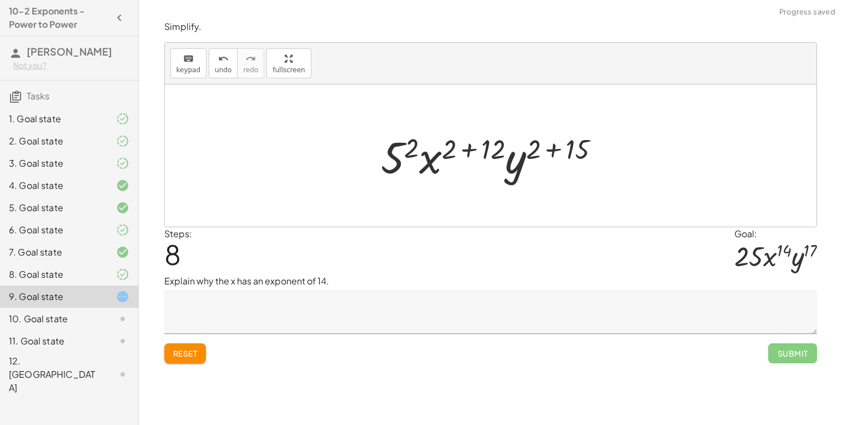
click at [466, 149] on div at bounding box center [494, 155] width 239 height 57
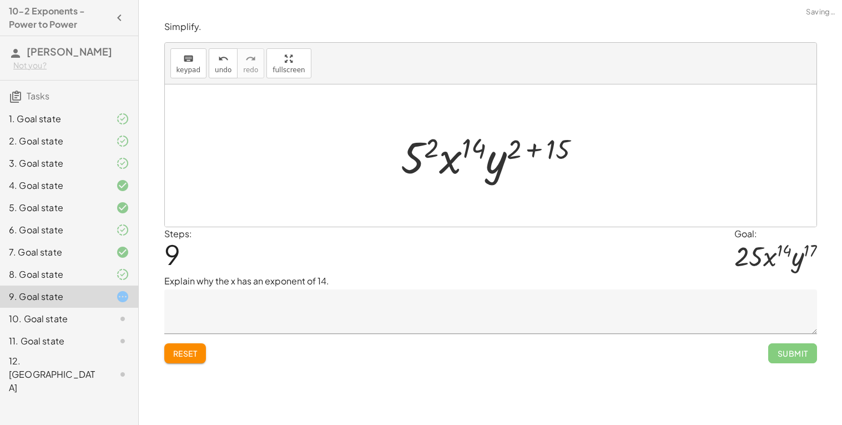
click at [538, 149] on div at bounding box center [495, 155] width 200 height 57
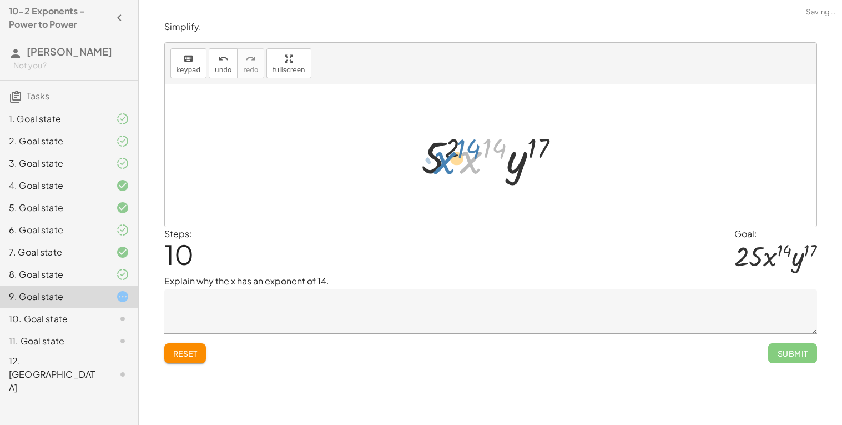
drag, startPoint x: 478, startPoint y: 155, endPoint x: 450, endPoint y: 156, distance: 27.8
click at [450, 156] on div at bounding box center [495, 155] width 158 height 57
drag, startPoint x: 479, startPoint y: 168, endPoint x: 433, endPoint y: 169, distance: 45.5
click at [433, 169] on div at bounding box center [495, 155] width 158 height 57
click at [493, 145] on div at bounding box center [495, 155] width 158 height 57
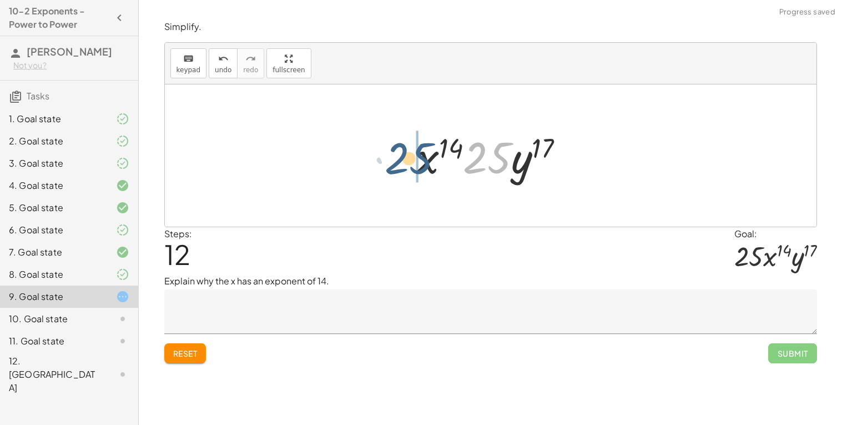
drag, startPoint x: 492, startPoint y: 153, endPoint x: 413, endPoint y: 153, distance: 78.8
click at [413, 153] on div at bounding box center [495, 155] width 168 height 57
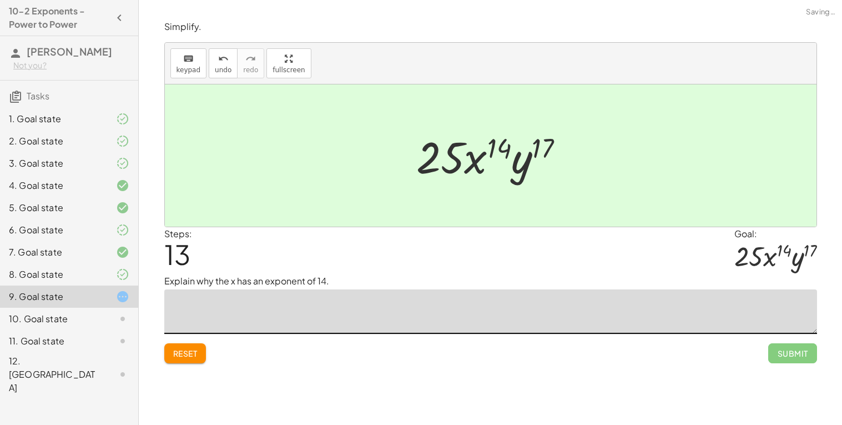
click at [516, 319] on textarea at bounding box center [490, 311] width 653 height 44
click at [221, 62] on icon "undo" at bounding box center [223, 58] width 11 height 13
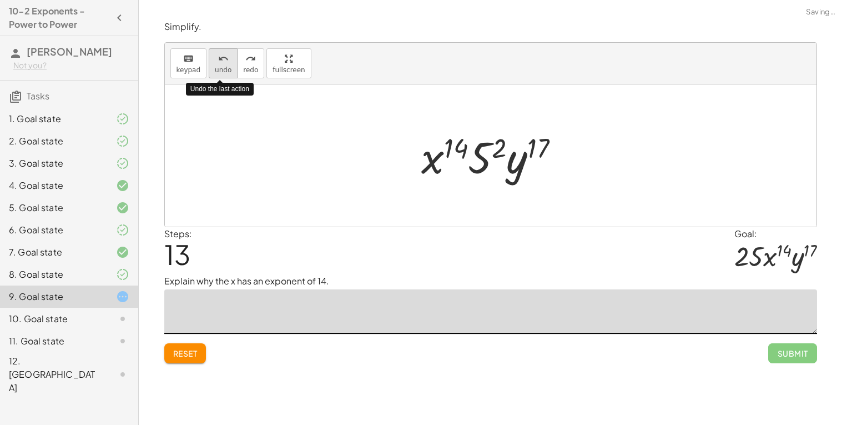
click at [221, 62] on icon "undo" at bounding box center [223, 58] width 11 height 13
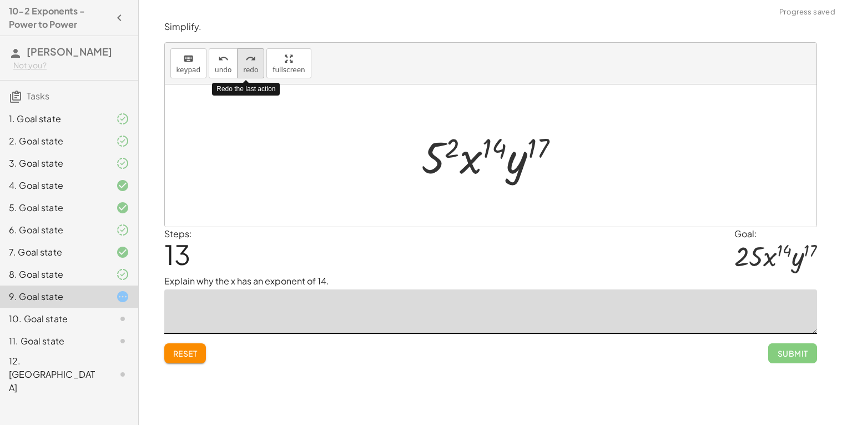
click at [253, 72] on button "redo redo" at bounding box center [250, 63] width 27 height 30
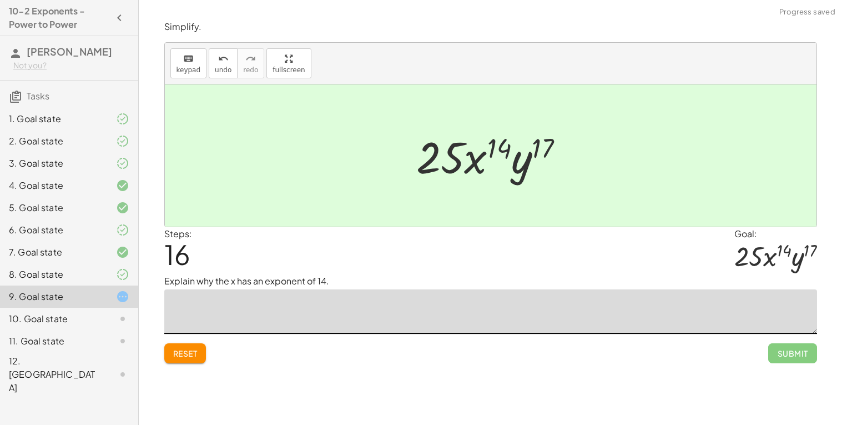
click at [307, 319] on textarea at bounding box center [490, 311] width 653 height 44
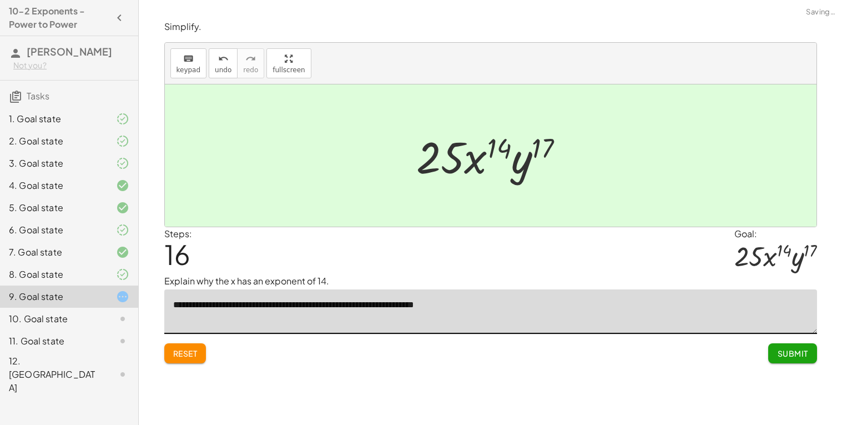
type textarea "**********"
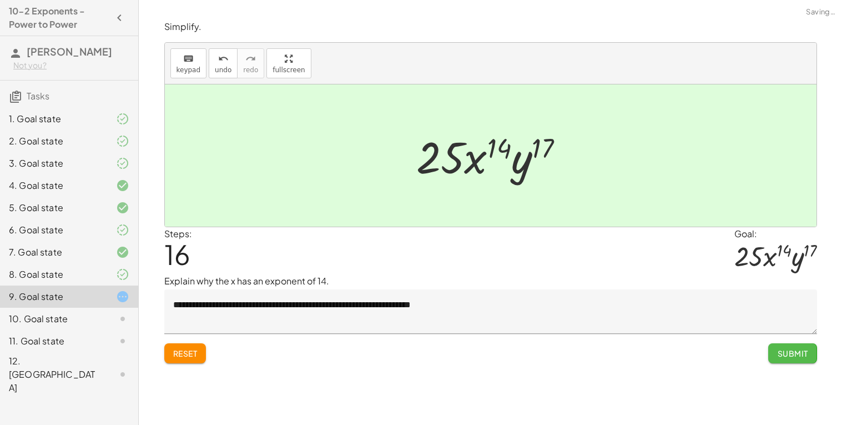
click at [789, 362] on button "Submit" at bounding box center [792, 353] width 48 height 20
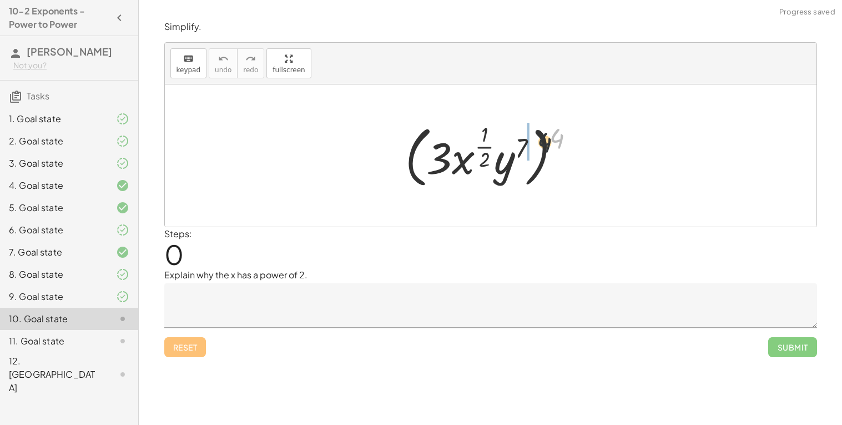
drag, startPoint x: 557, startPoint y: 139, endPoint x: 517, endPoint y: 147, distance: 41.4
click at [517, 147] on div at bounding box center [495, 155] width 190 height 72
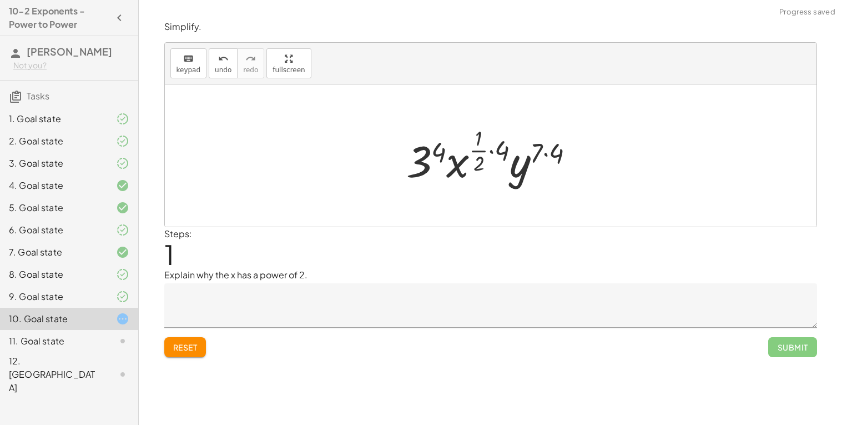
click at [493, 149] on div at bounding box center [495, 155] width 188 height 65
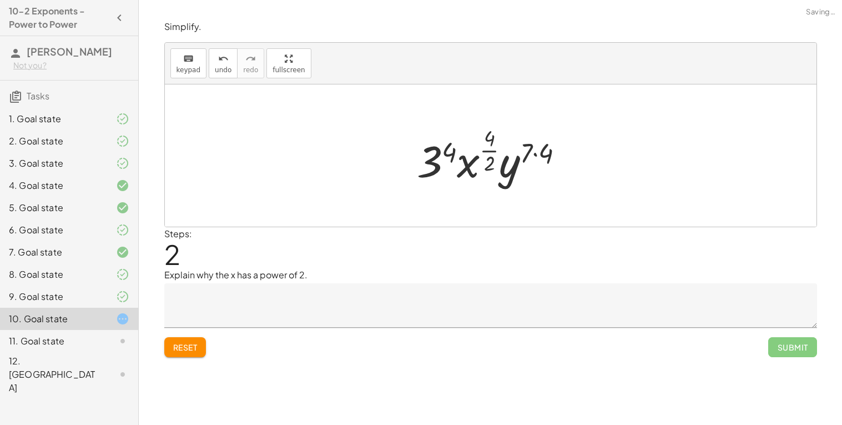
click at [536, 156] on div at bounding box center [494, 155] width 167 height 65
click at [492, 147] on div at bounding box center [494, 155] width 164 height 65
click at [438, 151] on div at bounding box center [494, 155] width 159 height 57
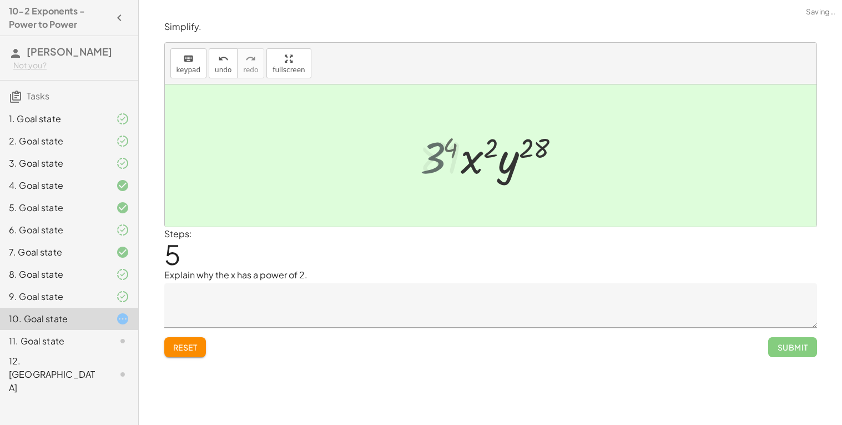
click at [451, 148] on div at bounding box center [495, 155] width 162 height 57
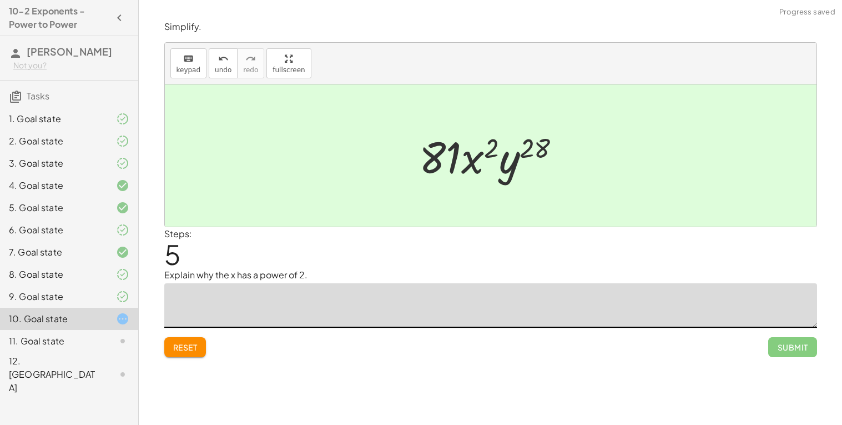
click at [344, 300] on textarea at bounding box center [490, 305] width 653 height 44
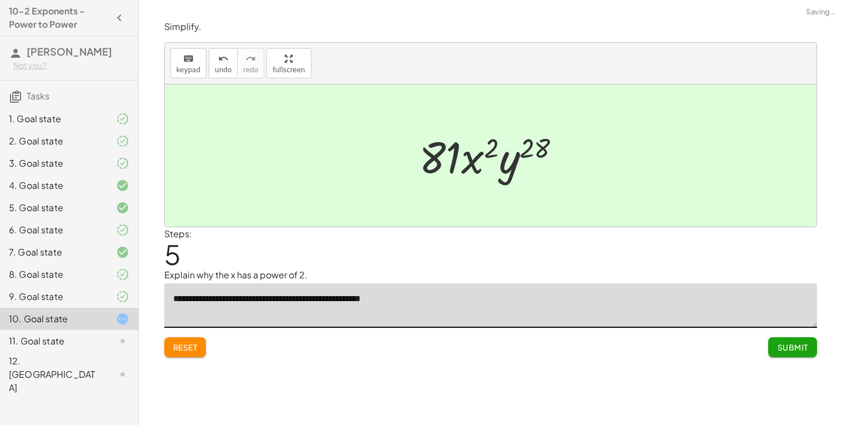
type textarea "**********"
click at [790, 350] on span "Submit" at bounding box center [792, 347] width 31 height 10
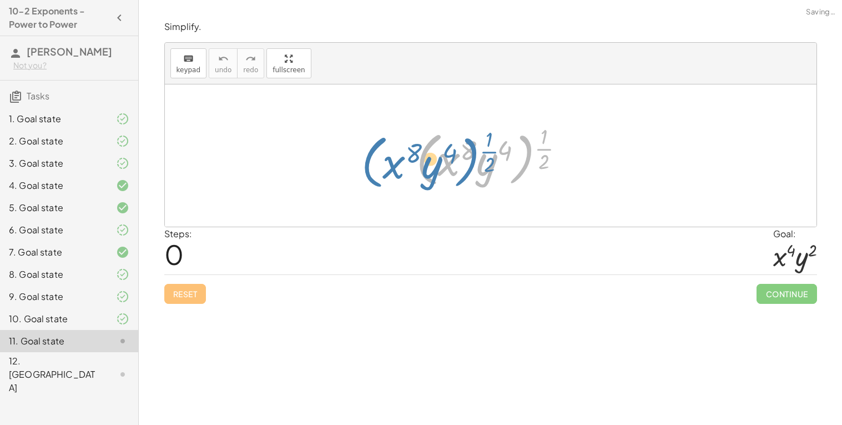
drag, startPoint x: 532, startPoint y: 145, endPoint x: 478, endPoint y: 148, distance: 54.5
click at [478, 148] on div at bounding box center [495, 155] width 168 height 69
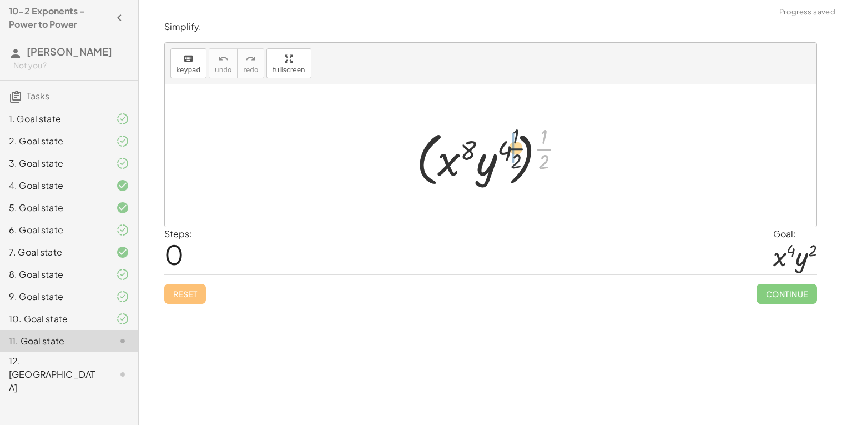
drag, startPoint x: 543, startPoint y: 150, endPoint x: 512, endPoint y: 149, distance: 31.1
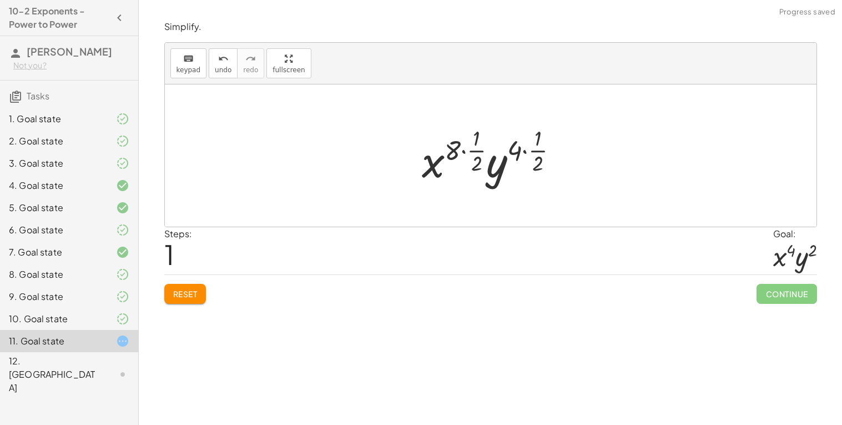
click at [448, 149] on div at bounding box center [494, 155] width 157 height 65
click at [466, 150] on div at bounding box center [494, 155] width 157 height 65
click at [522, 154] on div at bounding box center [494, 155] width 135 height 65
click at [516, 148] on div at bounding box center [494, 155] width 135 height 65
click at [476, 141] on div at bounding box center [494, 155] width 114 height 65
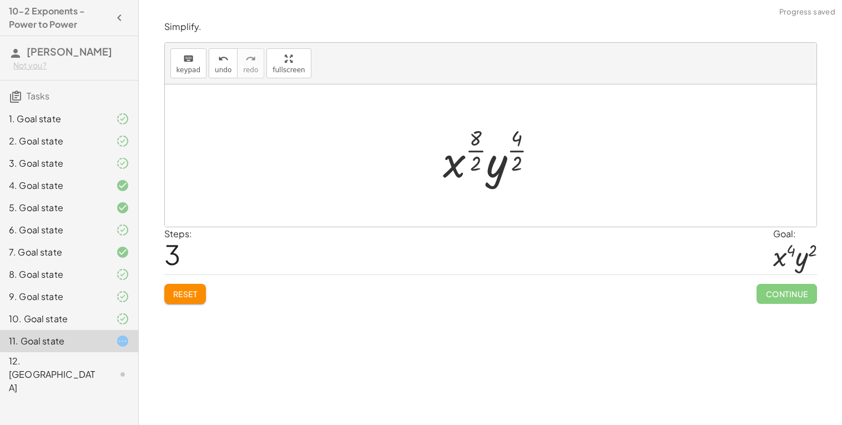
click at [479, 152] on div at bounding box center [494, 155] width 114 height 65
click at [508, 152] on div at bounding box center [495, 155] width 109 height 65
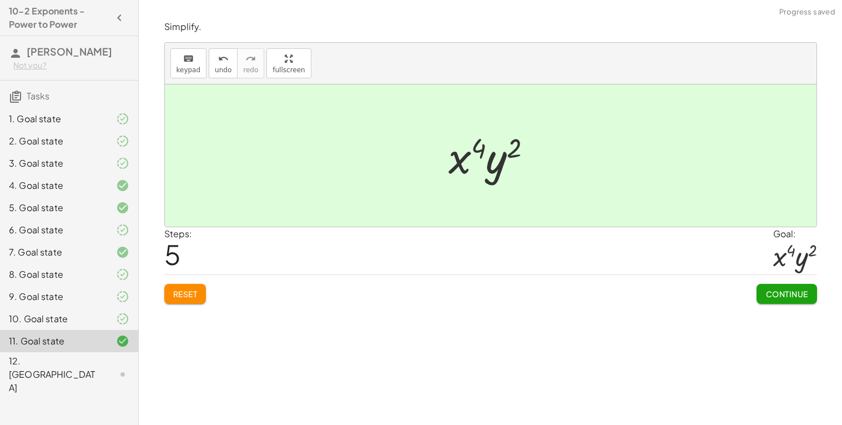
click at [805, 302] on button "Continue" at bounding box center [786, 294] width 60 height 20
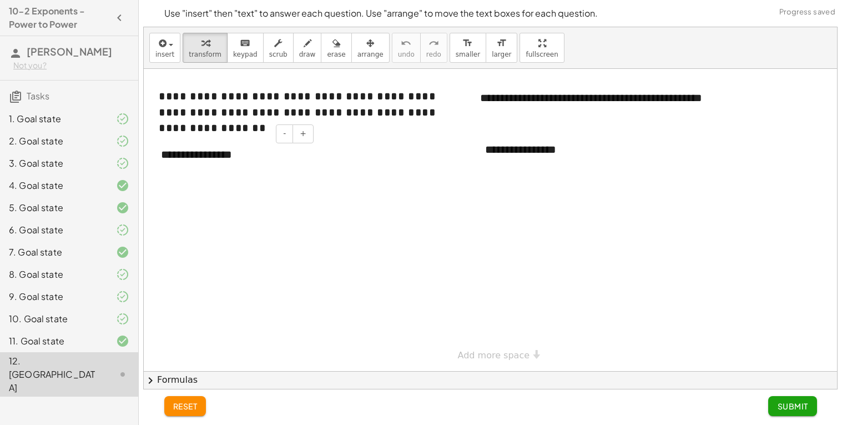
click at [194, 158] on div "**********" at bounding box center [233, 154] width 166 height 38
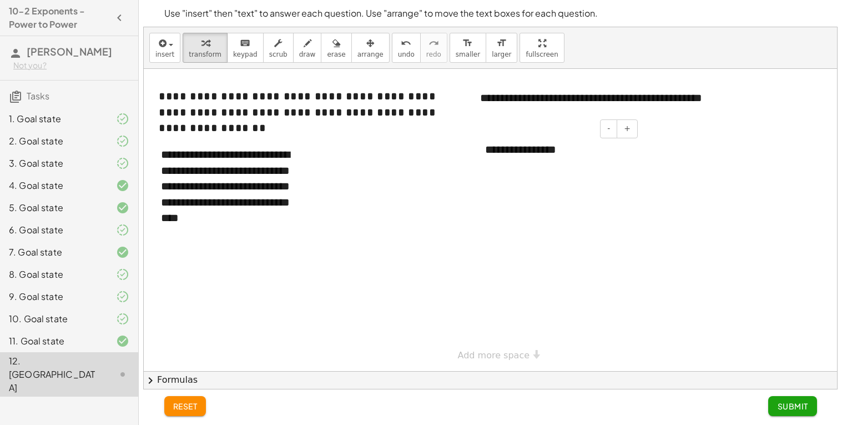
click at [542, 149] on div "**********" at bounding box center [557, 149] width 166 height 38
click at [585, 150] on div "**********" at bounding box center [557, 149] width 166 height 38
click at [810, 400] on button "Submit" at bounding box center [792, 406] width 48 height 20
